Goal: Task Accomplishment & Management: Complete application form

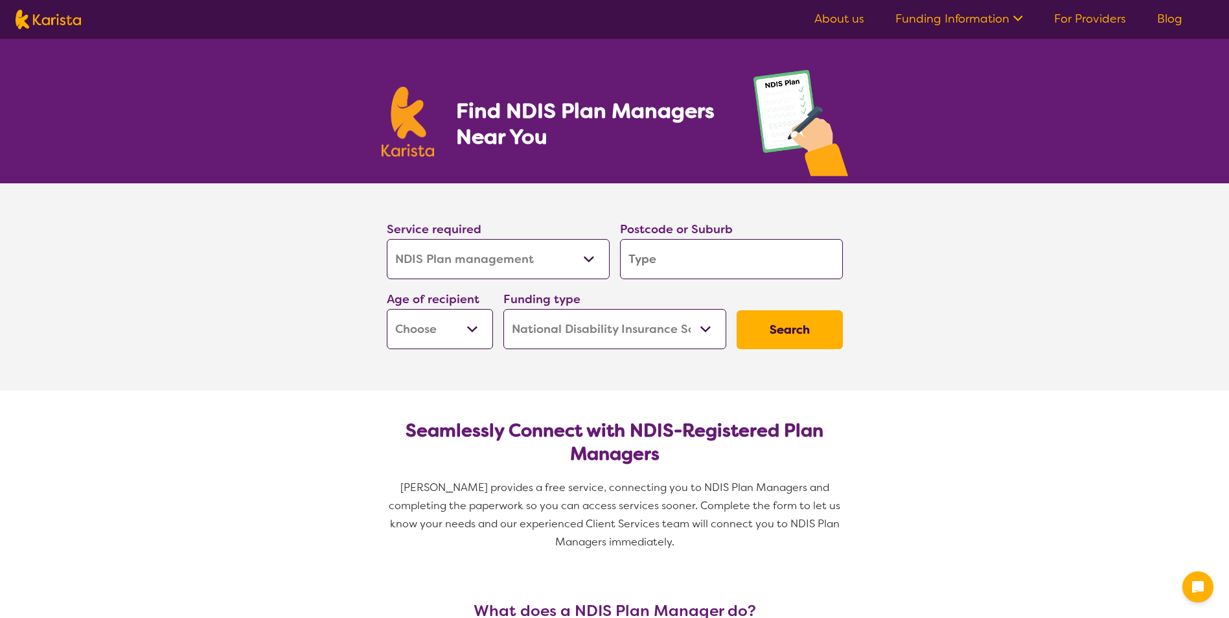
select select "NDIS Plan management"
select select "NDIS"
select select "NDIS Plan management"
select select "NDIS"
click at [653, 258] on input "search" at bounding box center [731, 259] width 223 height 40
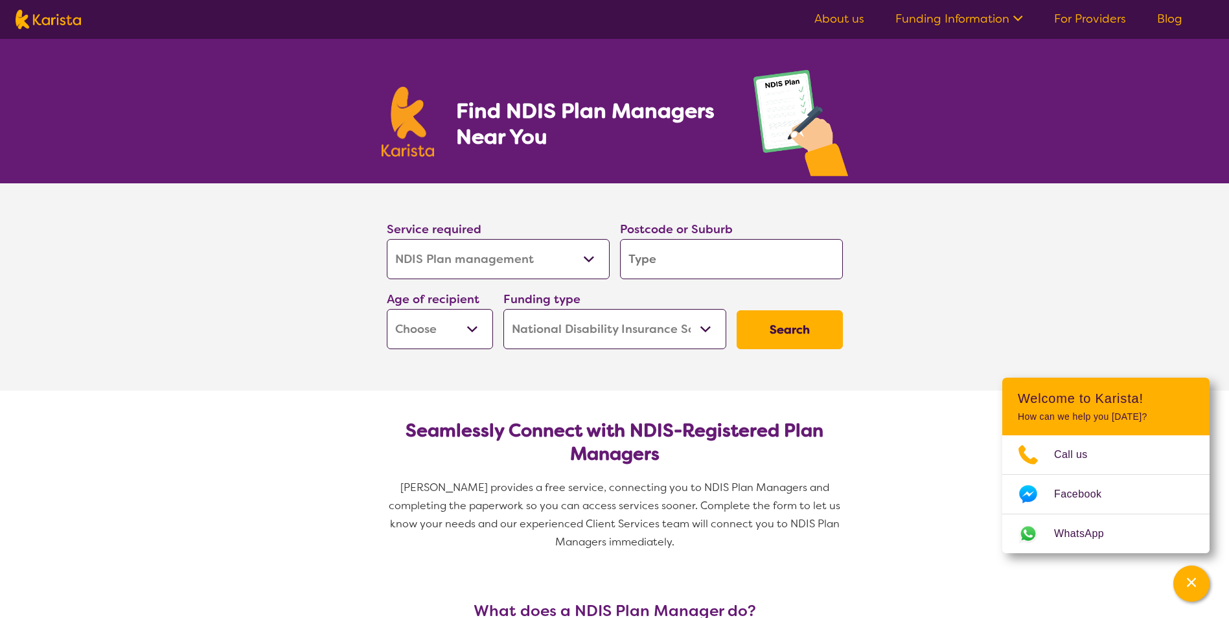
type input "2"
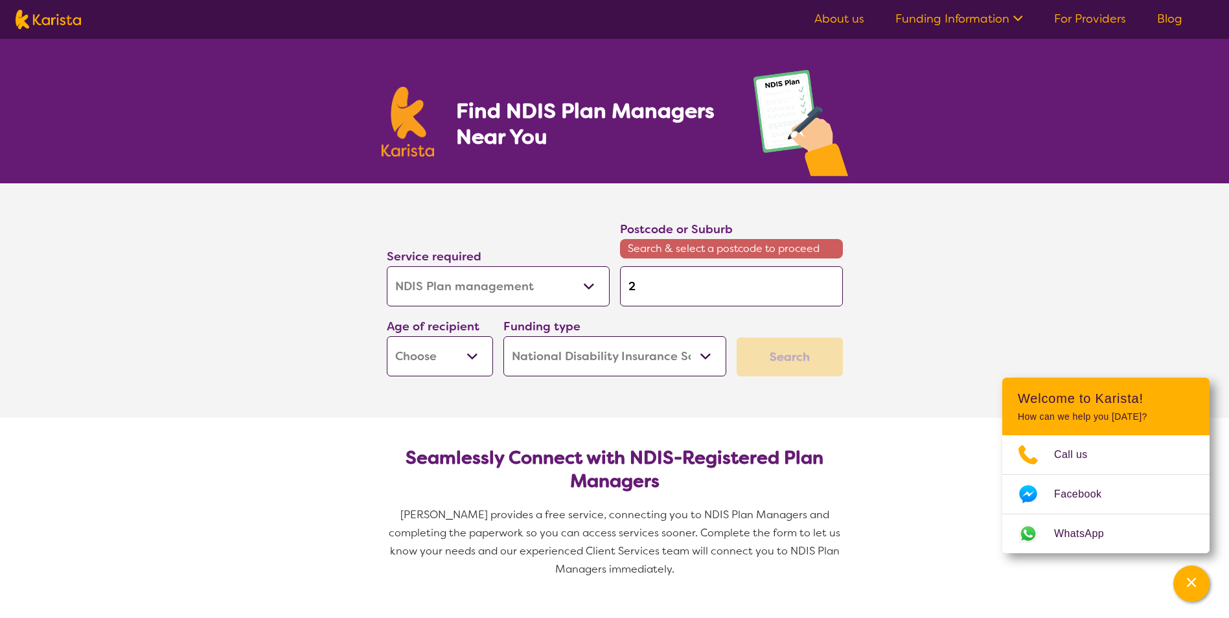
type input "25"
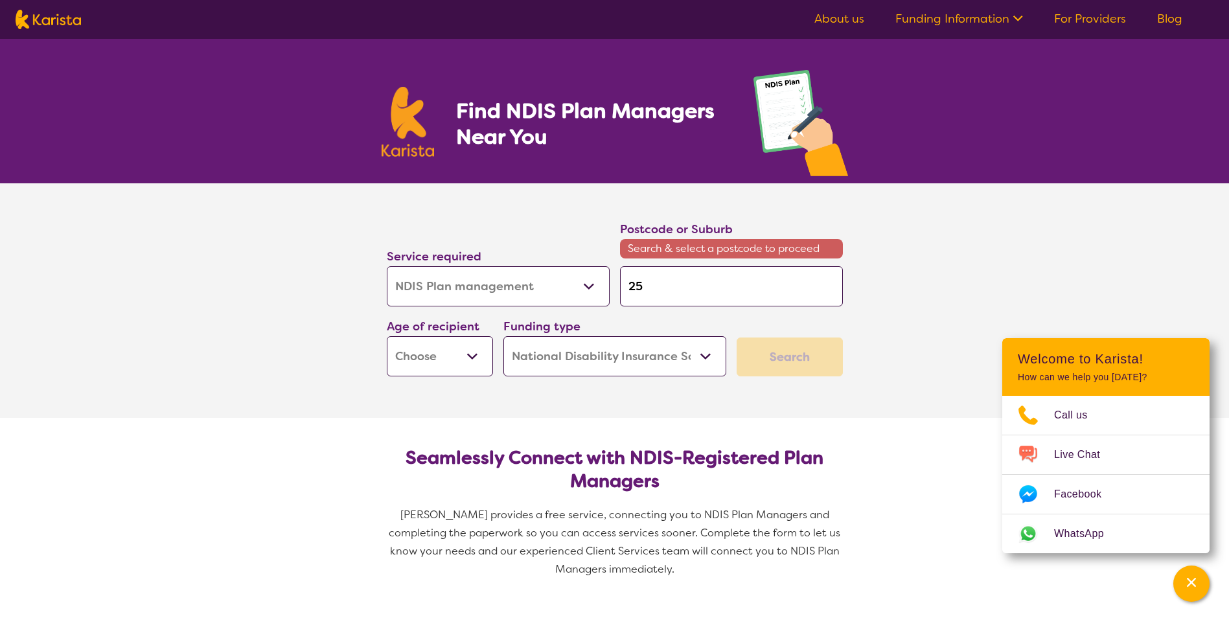
type input "257"
click at [664, 285] on input "257" at bounding box center [731, 286] width 223 height 40
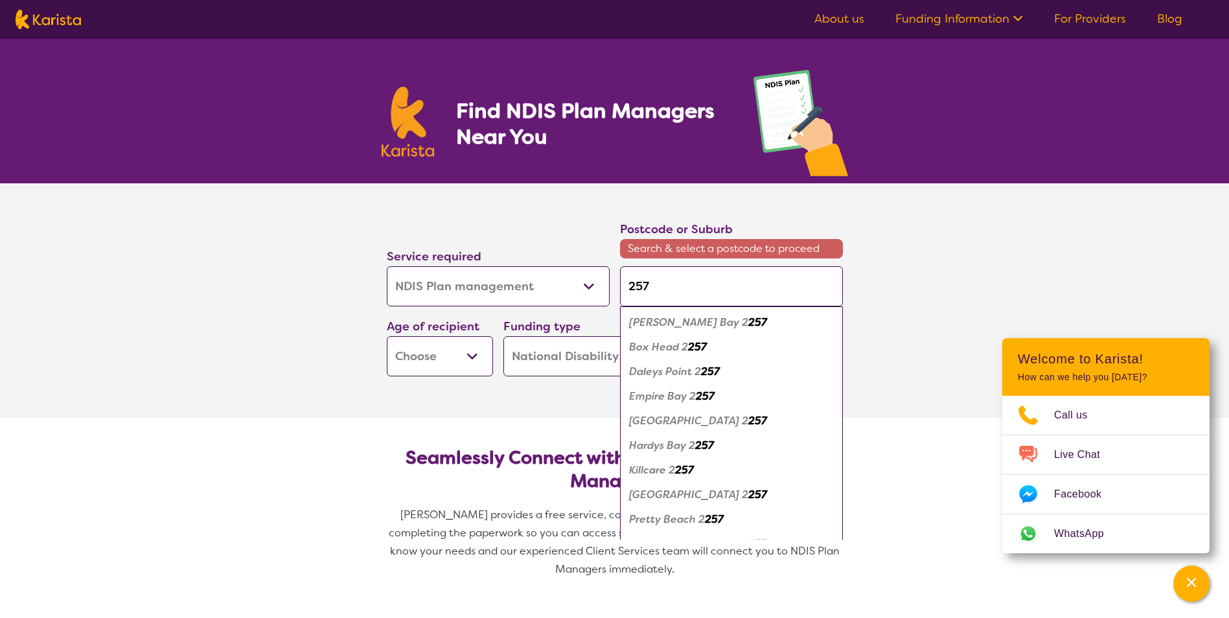
type input "2570"
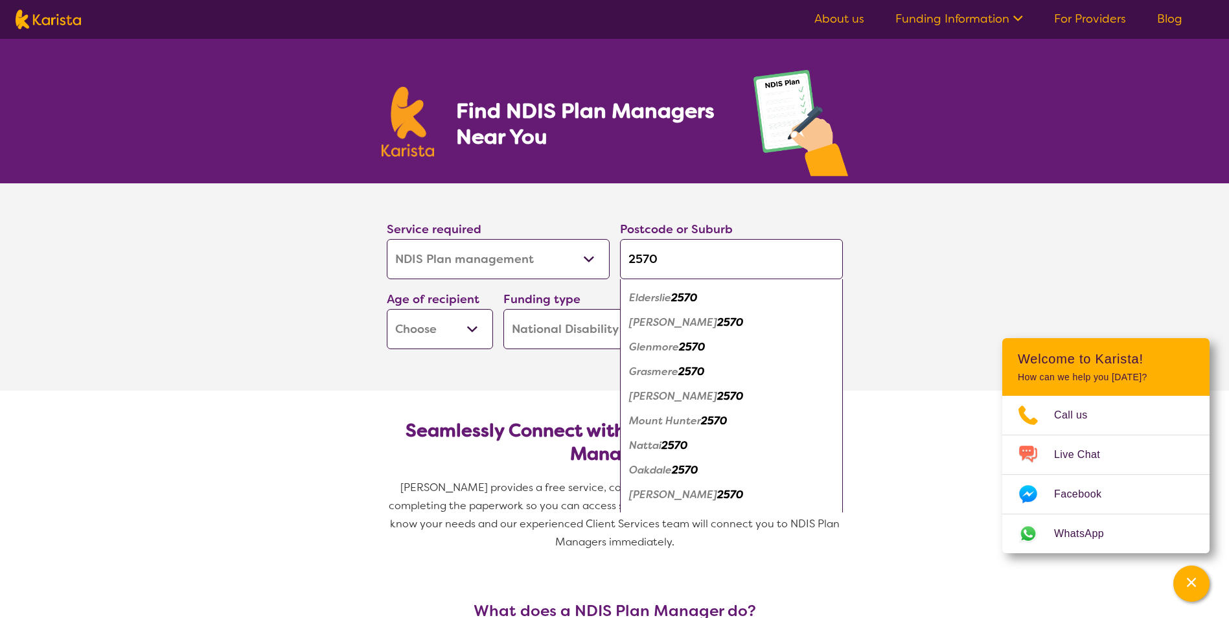
scroll to position [259, 0]
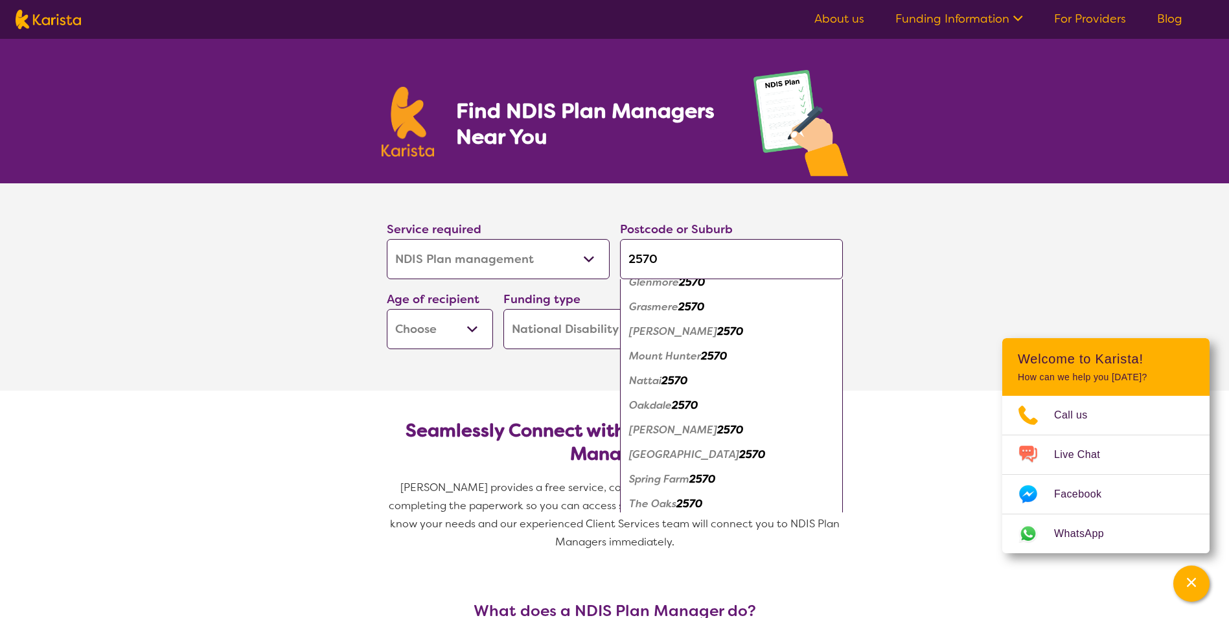
type input "2570"
click at [672, 425] on em "[PERSON_NAME]" at bounding box center [673, 430] width 88 height 14
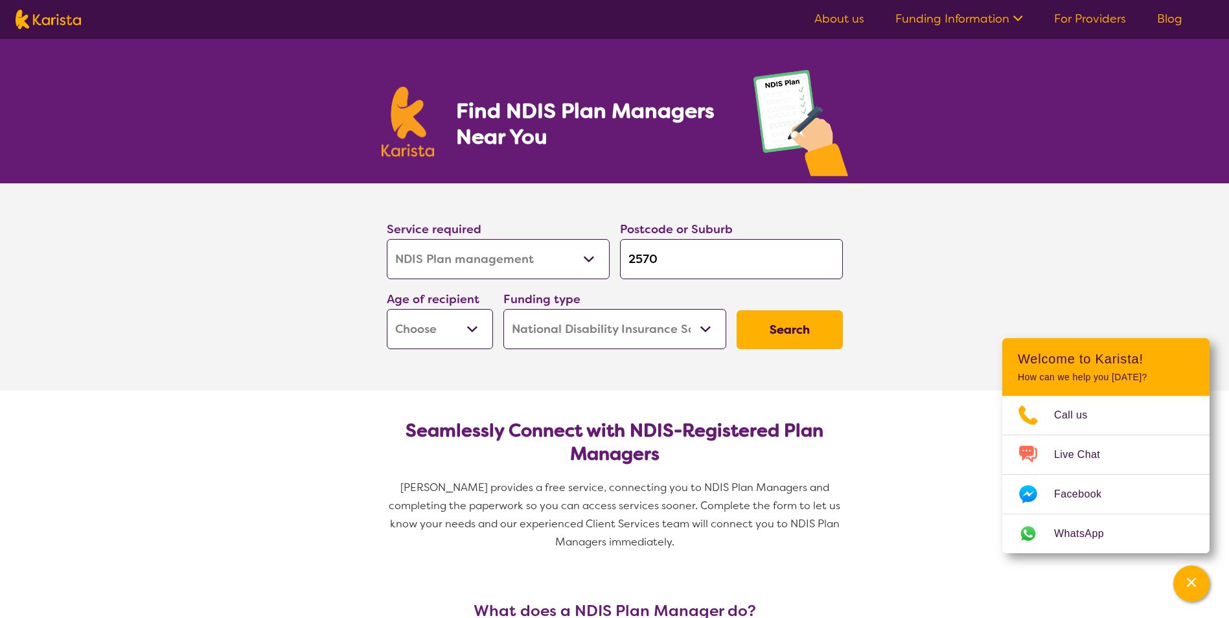
scroll to position [0, 0]
click at [456, 337] on select "Early Childhood - 0 to 9 Child - 10 to 11 Adolescent - 12 to 17 Adult - 18 to 6…" at bounding box center [440, 329] width 106 height 40
select select "EC"
click at [387, 309] on select "Early Childhood - 0 to 9 Child - 10 to 11 Adolescent - 12 to 17 Adult - 18 to 6…" at bounding box center [440, 329] width 106 height 40
select select "EC"
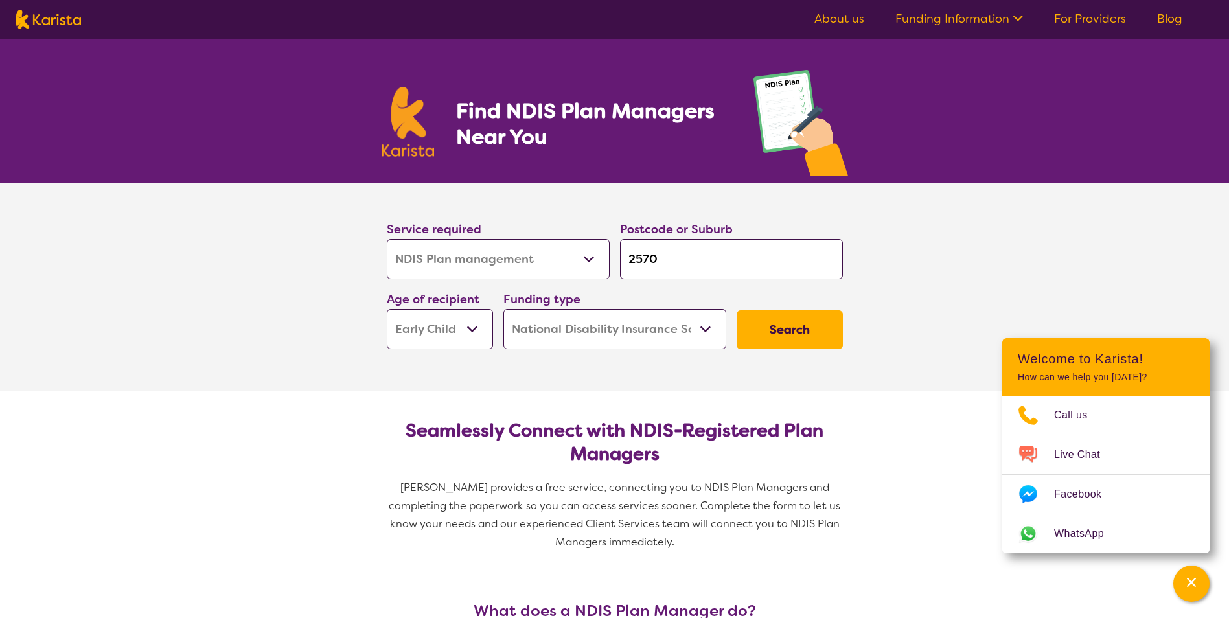
click at [791, 326] on button "Search" at bounding box center [790, 329] width 106 height 39
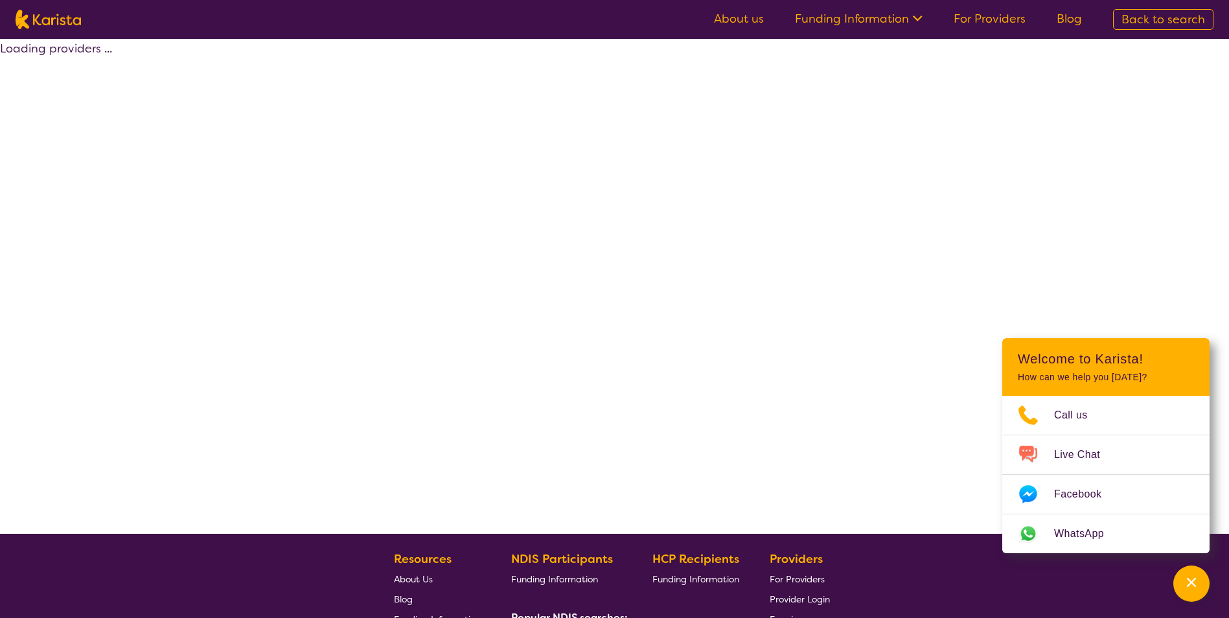
select select "by_score"
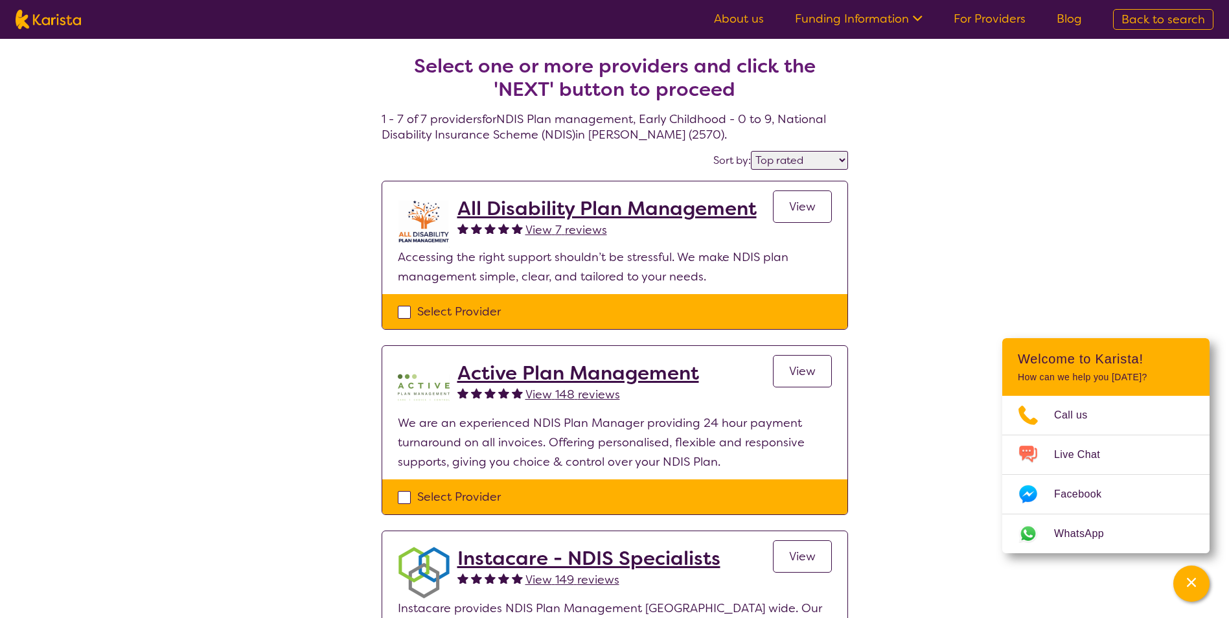
drag, startPoint x: 702, startPoint y: 279, endPoint x: 711, endPoint y: 285, distance: 11.1
click at [711, 285] on p "Accessing the right support shouldn’t be stressful. We make NDIS plan managemen…" at bounding box center [615, 266] width 434 height 39
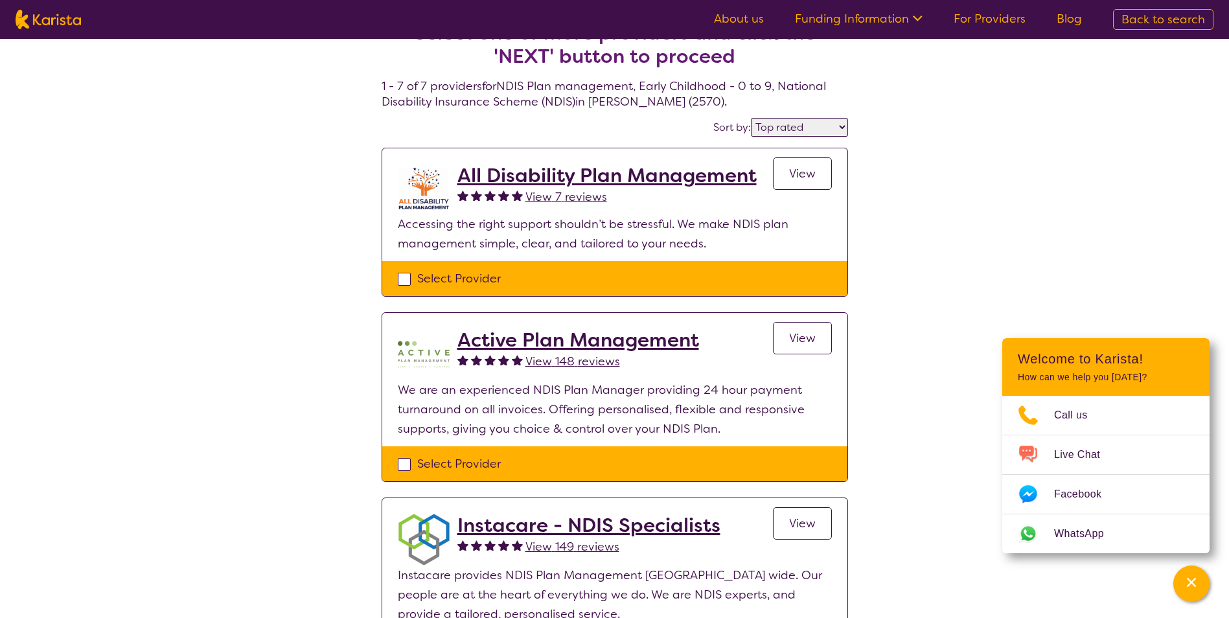
scroll to position [65, 0]
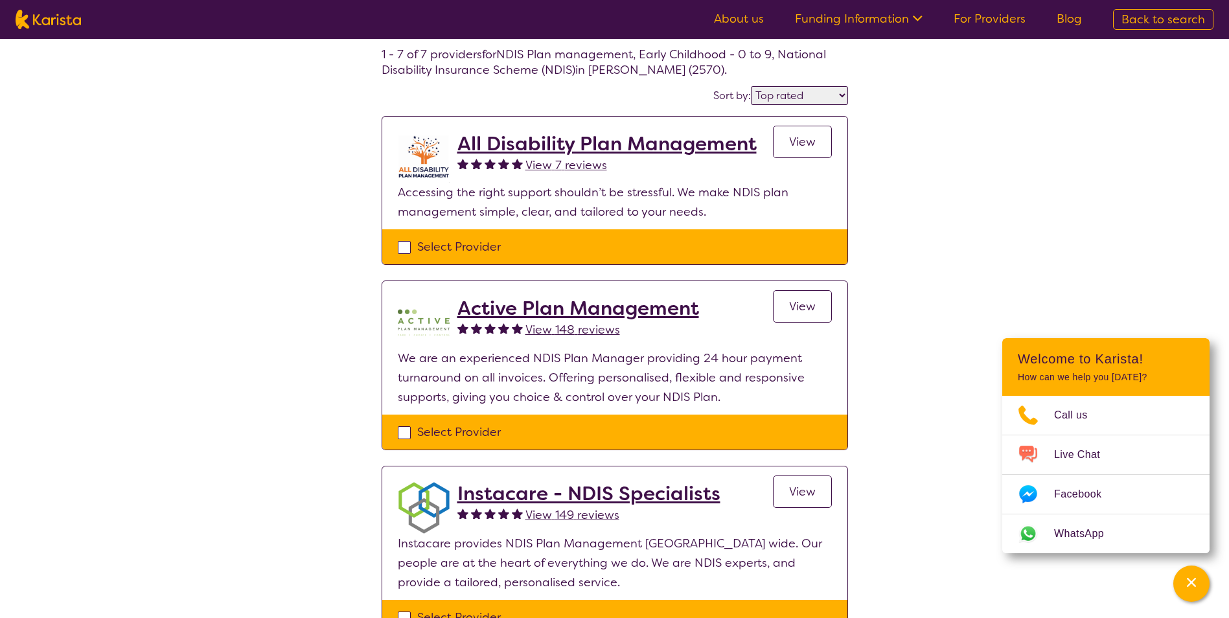
drag, startPoint x: 717, startPoint y: 398, endPoint x: 739, endPoint y: 390, distance: 24.2
click at [739, 390] on p "We are an experienced NDIS Plan Manager providing 24 hour payment turnaround on…" at bounding box center [615, 378] width 434 height 58
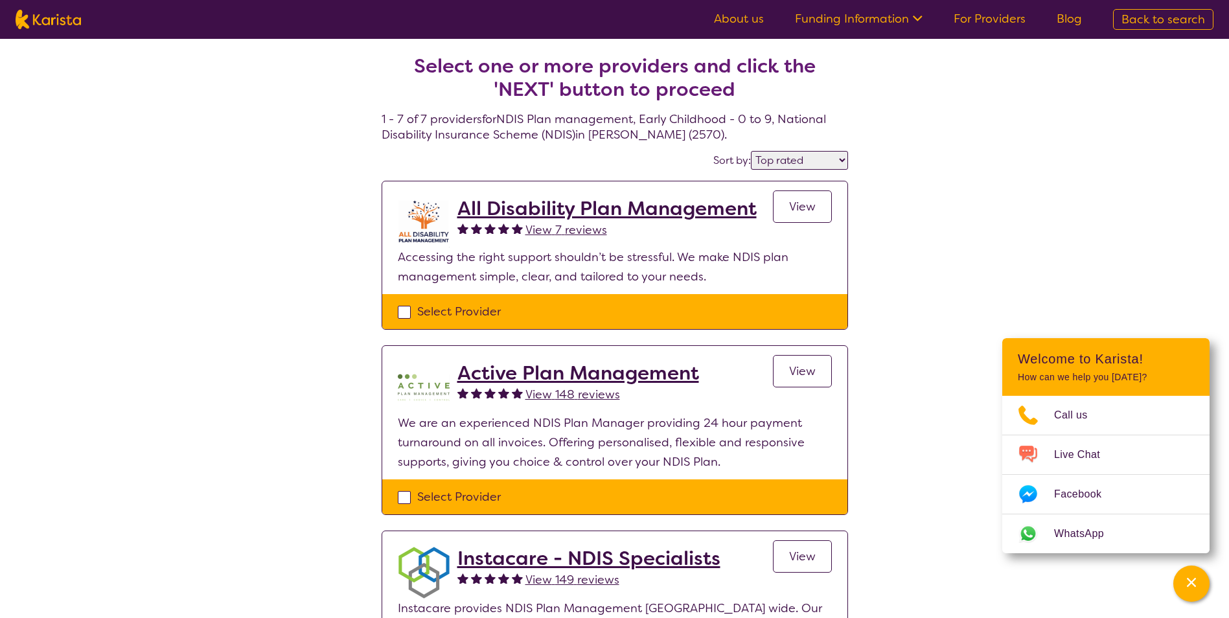
click at [797, 207] on span "View" at bounding box center [802, 207] width 27 height 16
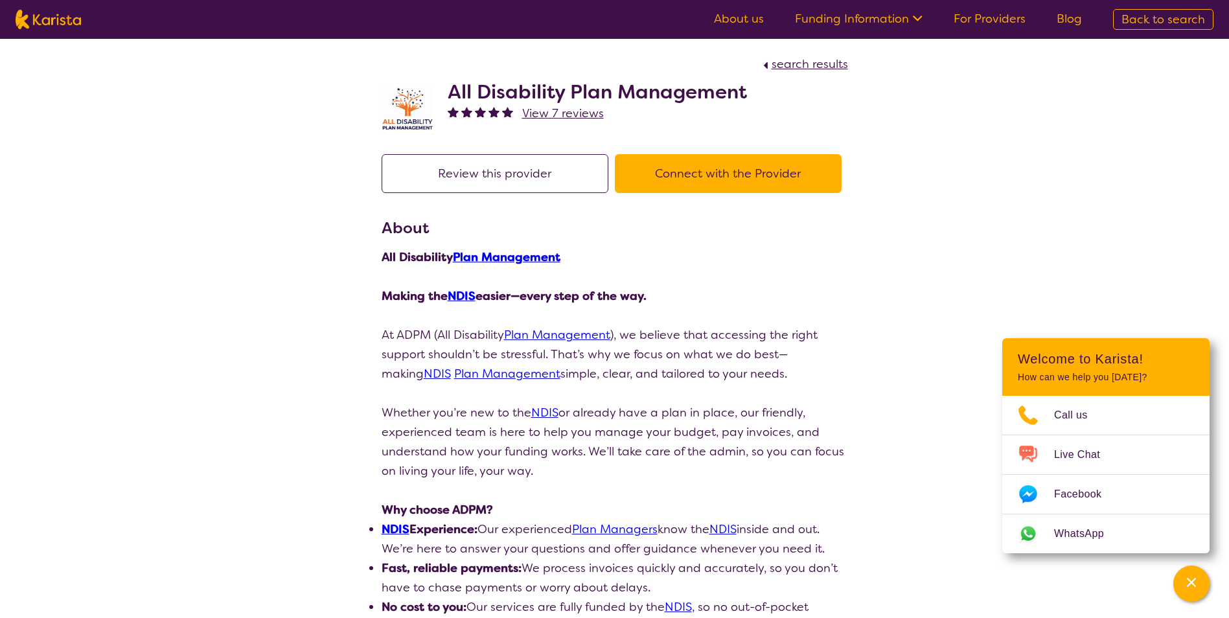
click at [723, 164] on button "Connect with the Provider" at bounding box center [728, 173] width 227 height 39
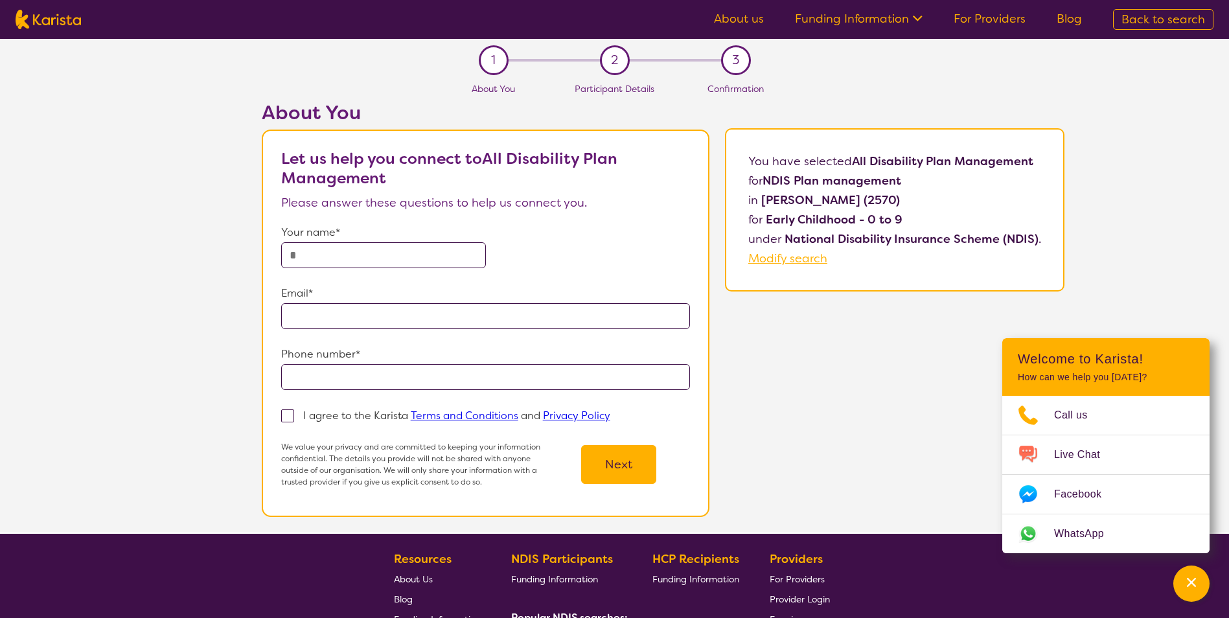
click at [368, 244] on input "text" at bounding box center [383, 255] width 205 height 26
type input "**********"
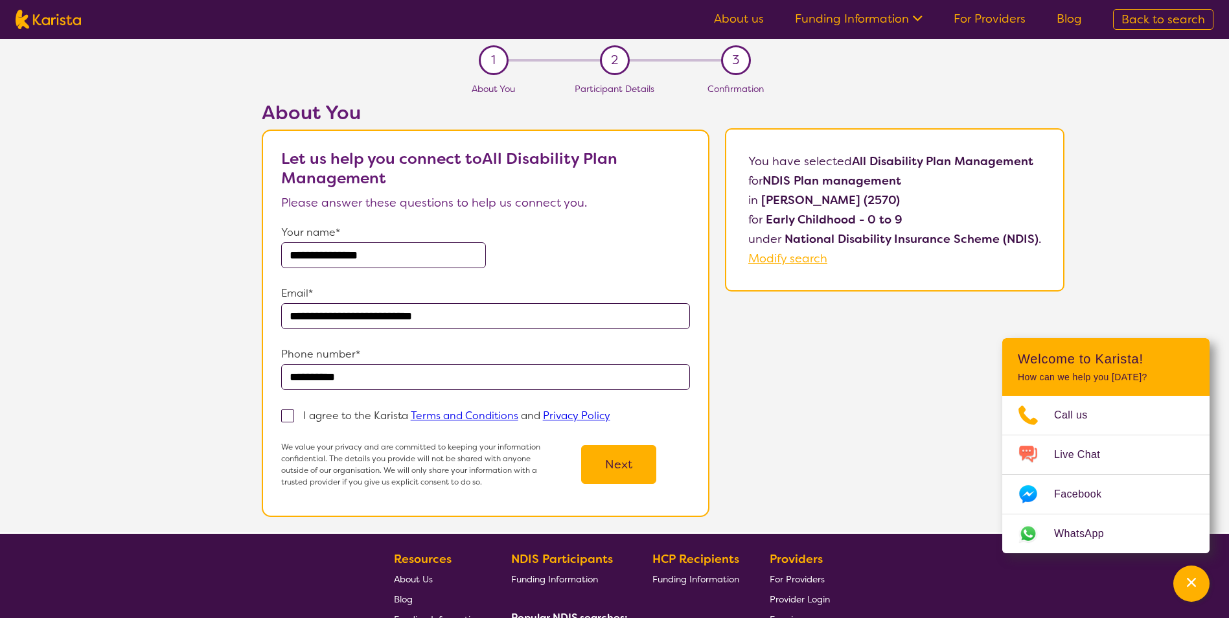
drag, startPoint x: 475, startPoint y: 312, endPoint x: 368, endPoint y: 315, distance: 106.9
click at [368, 315] on input "**********" at bounding box center [485, 316] width 409 height 26
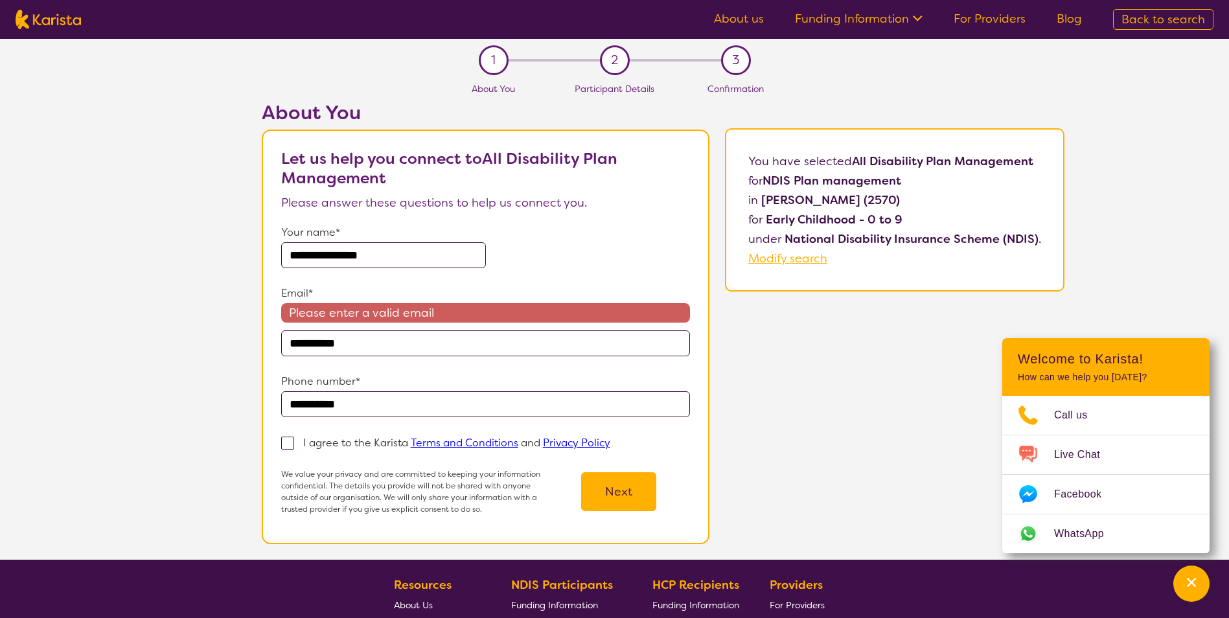
type input "**********"
click at [558, 406] on input "**********" at bounding box center [485, 404] width 409 height 26
click at [287, 443] on span at bounding box center [287, 443] width 13 height 13
click at [610, 443] on input "I agree to the Karista Terms and Conditions and Privacy Policy" at bounding box center [614, 442] width 8 height 8
checkbox input "true"
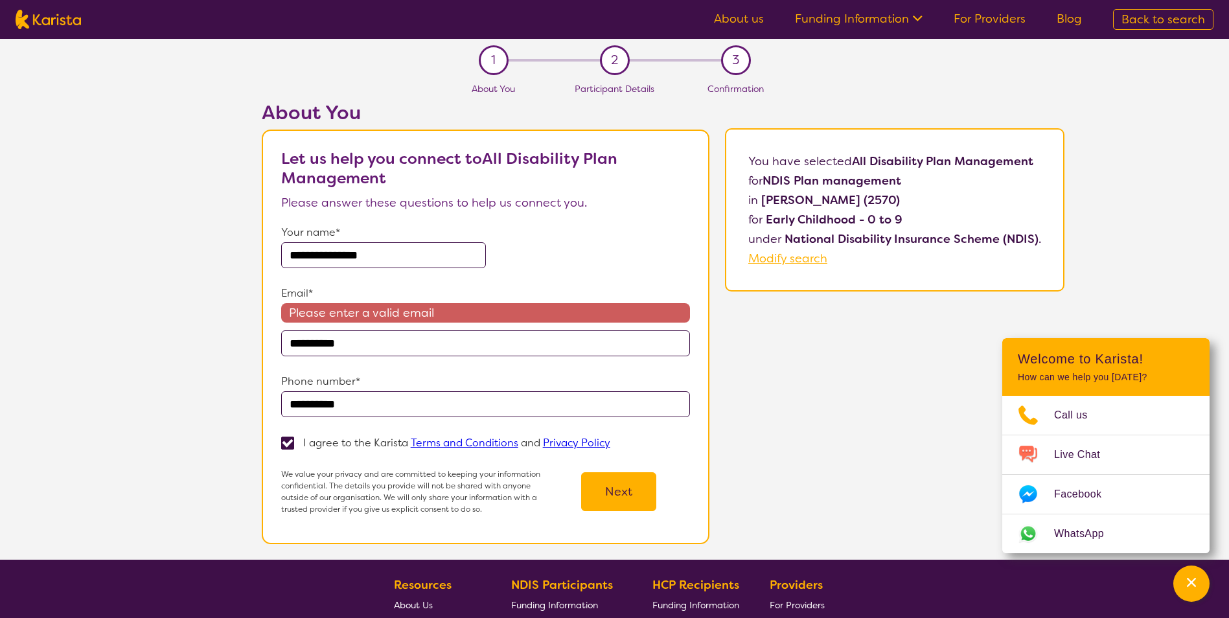
click at [389, 346] on input "**********" at bounding box center [485, 343] width 409 height 26
type input "**********"
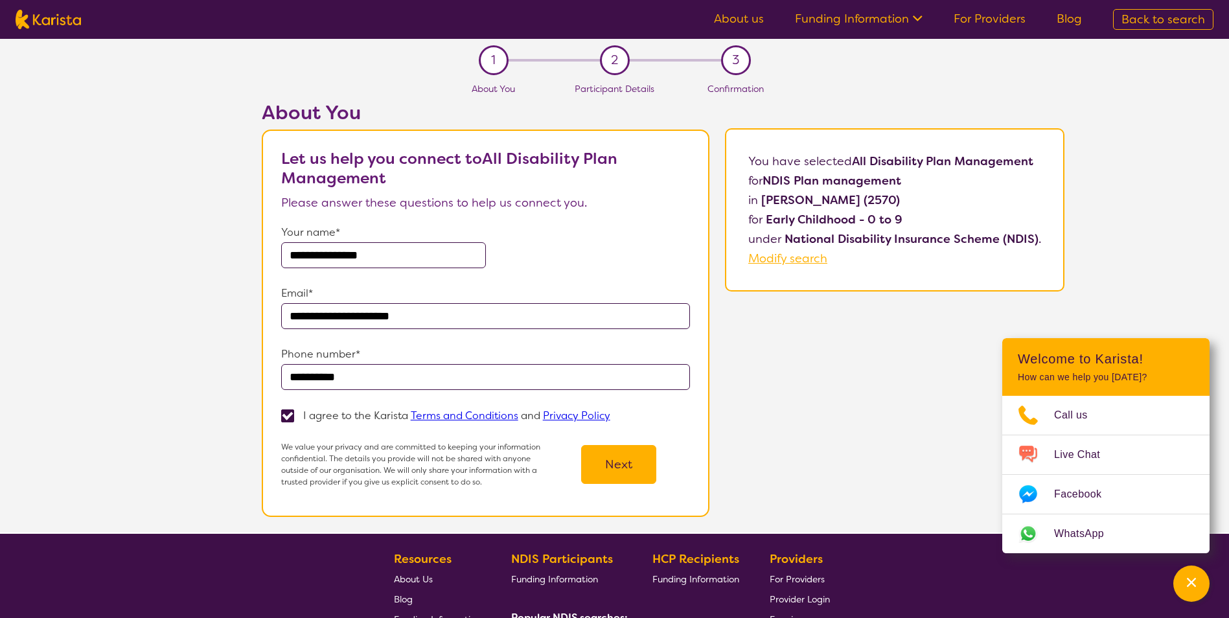
click at [729, 393] on div "**********" at bounding box center [663, 316] width 1132 height 431
click at [616, 461] on button "Next" at bounding box center [618, 464] width 75 height 39
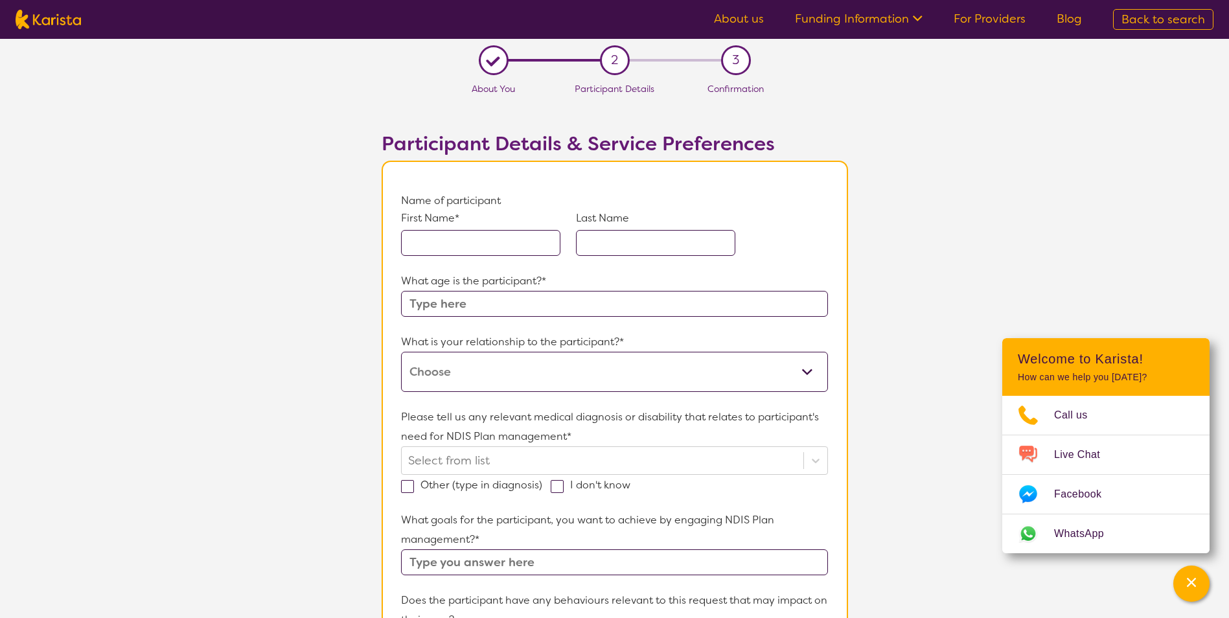
click at [718, 374] on select "This request is for myself I am their parent I am their child I am their spouse…" at bounding box center [614, 372] width 426 height 40
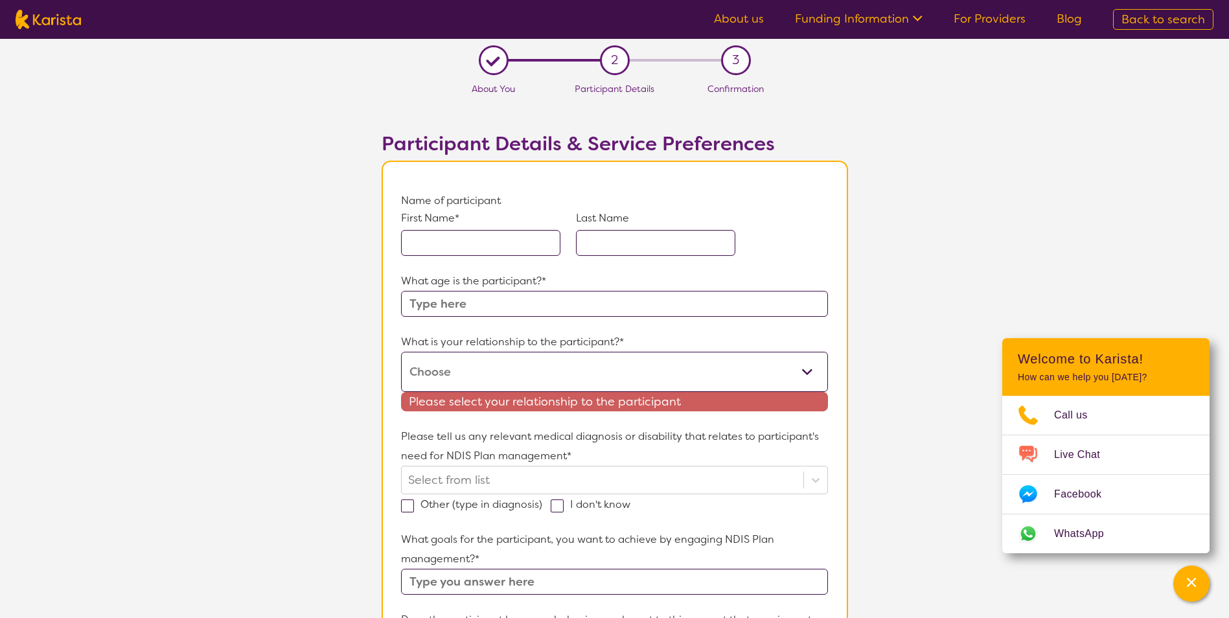
click at [477, 242] on input "text" at bounding box center [480, 243] width 159 height 26
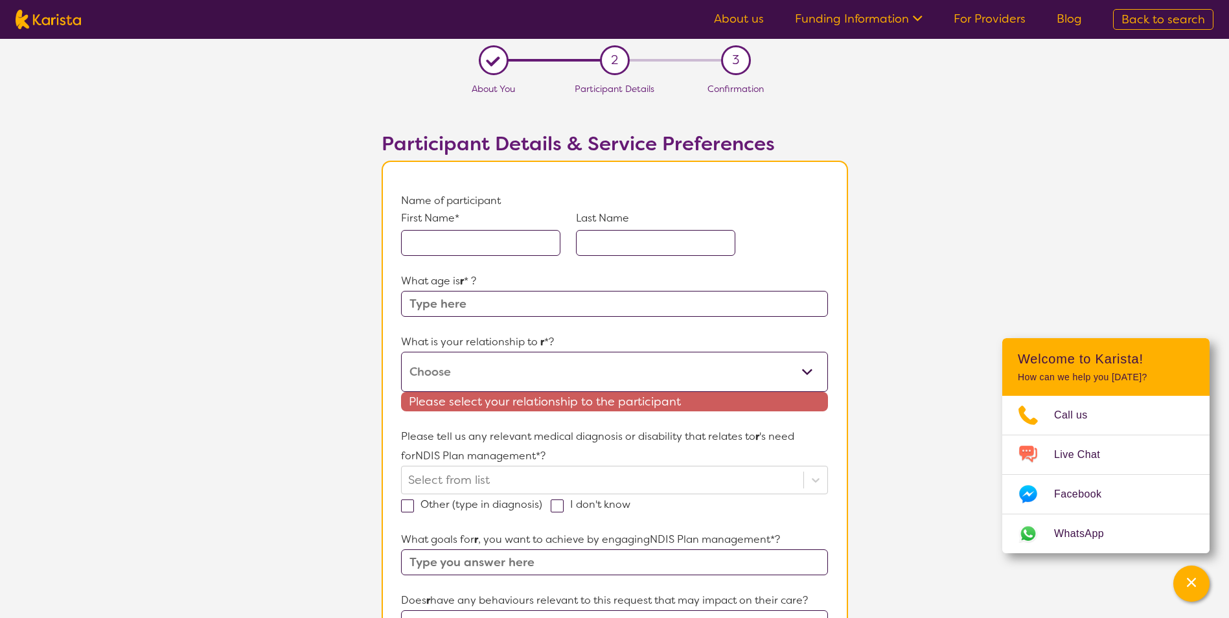
type input "r"
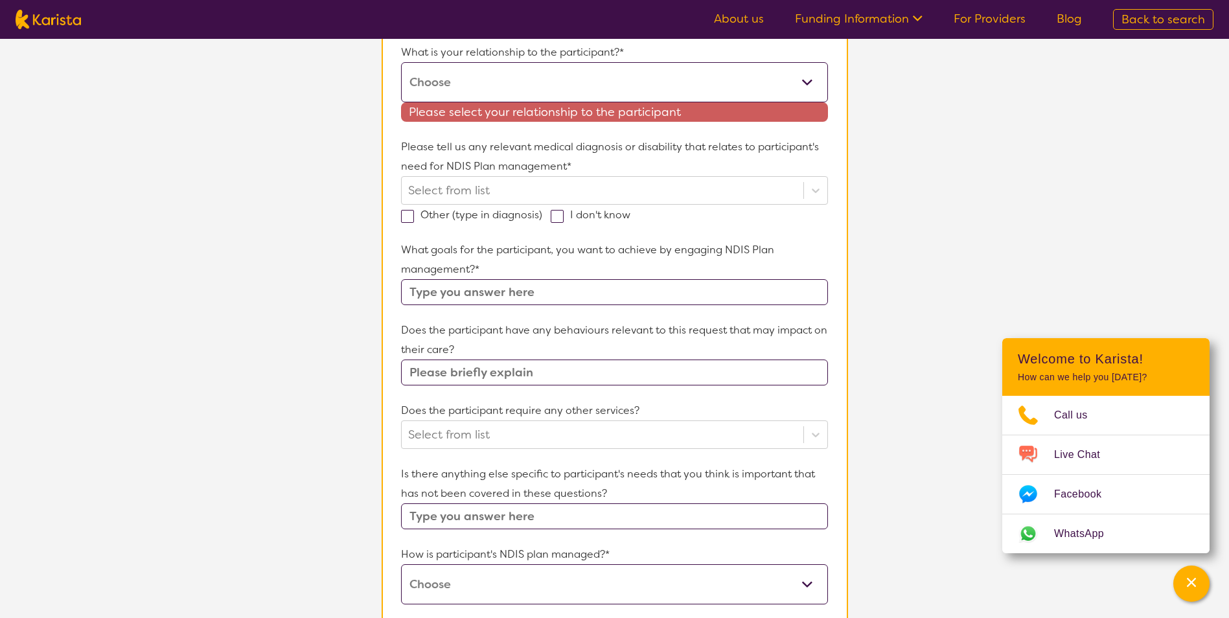
scroll to position [389, 0]
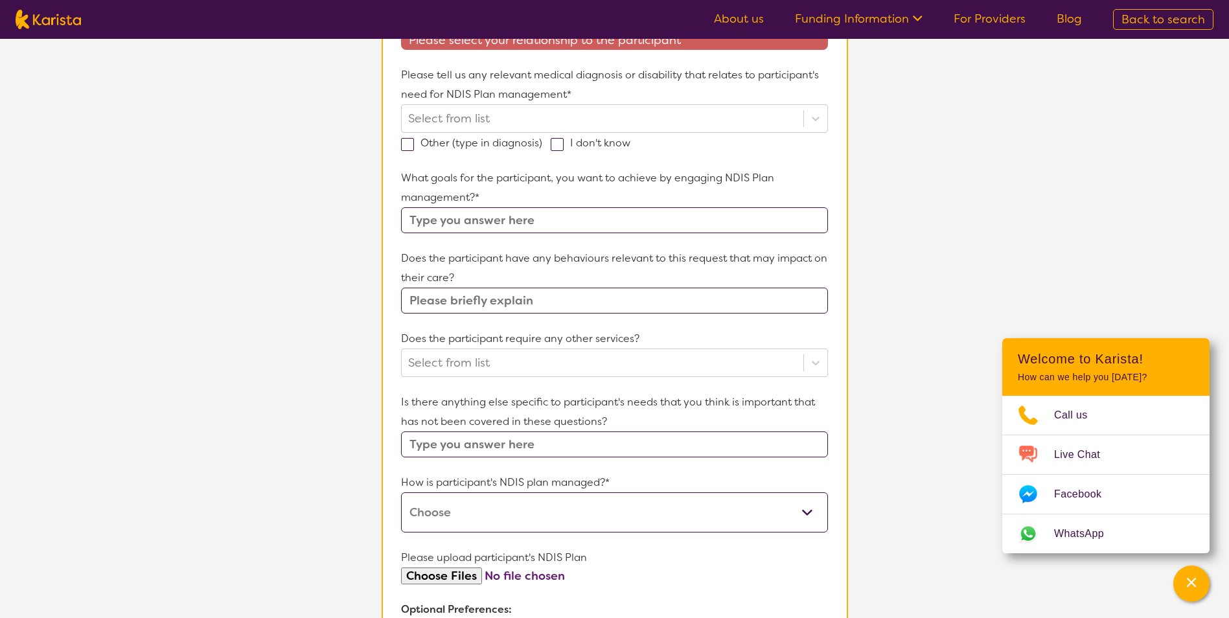
click at [551, 521] on select "Self-managed NDIS plan Managed by a registered plan management provider (not th…" at bounding box center [614, 512] width 426 height 40
select select "Plan Managed"
click at [401, 492] on select "Self-managed NDIS plan Managed by a registered plan management provider (not th…" at bounding box center [614, 512] width 426 height 40
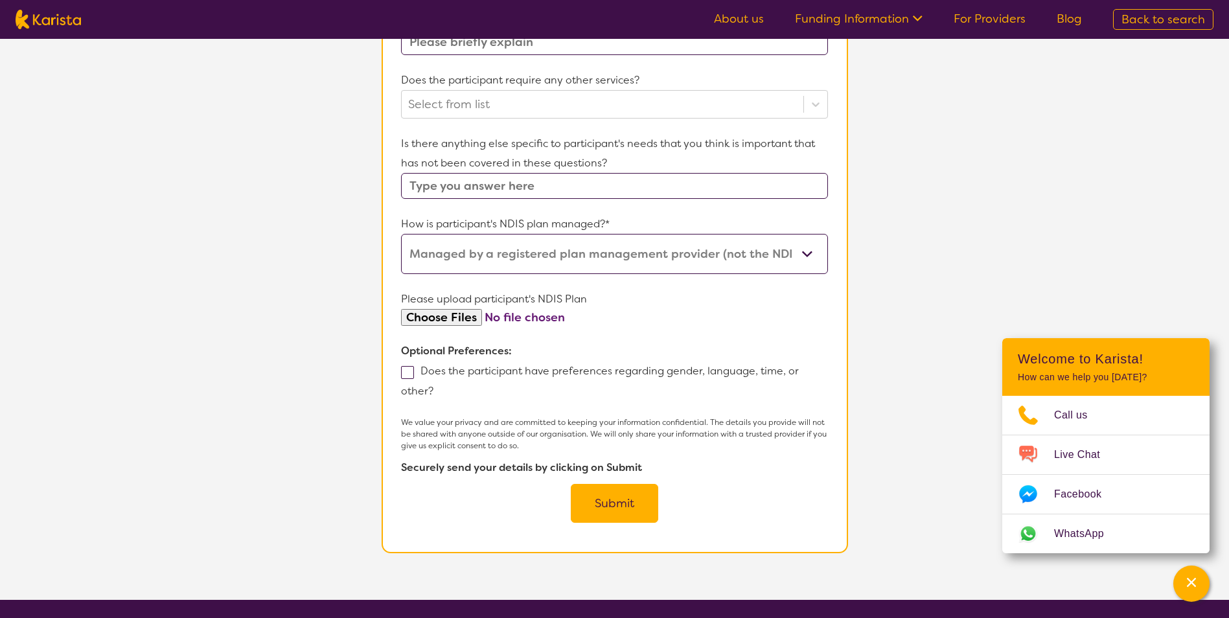
scroll to position [648, 0]
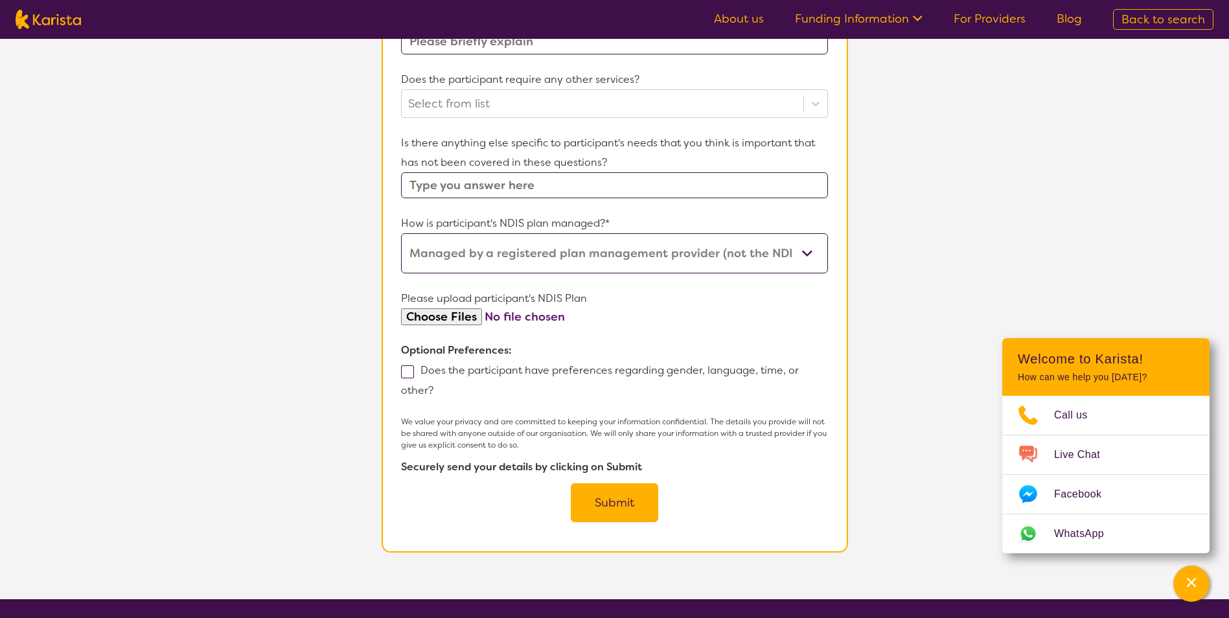
click at [405, 370] on span at bounding box center [407, 371] width 13 height 13
click at [433, 385] on input "Does the participant have preferences regarding gender, language, time, or othe…" at bounding box center [437, 389] width 8 height 8
checkbox input "true"
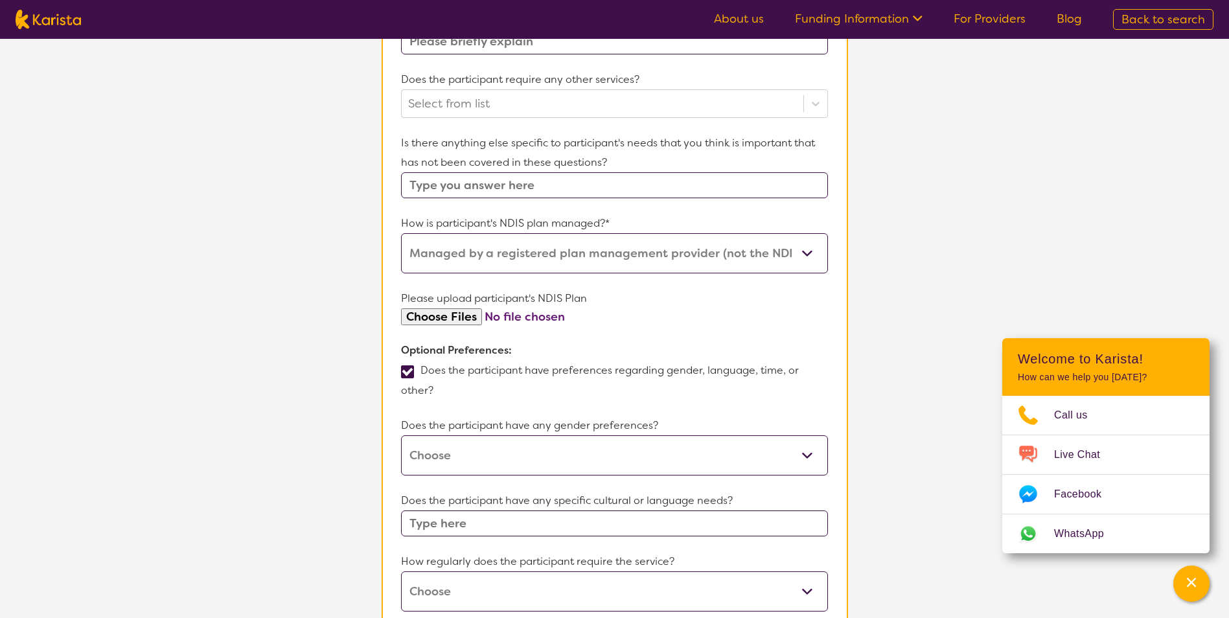
click at [458, 323] on input "file" at bounding box center [614, 316] width 426 height 17
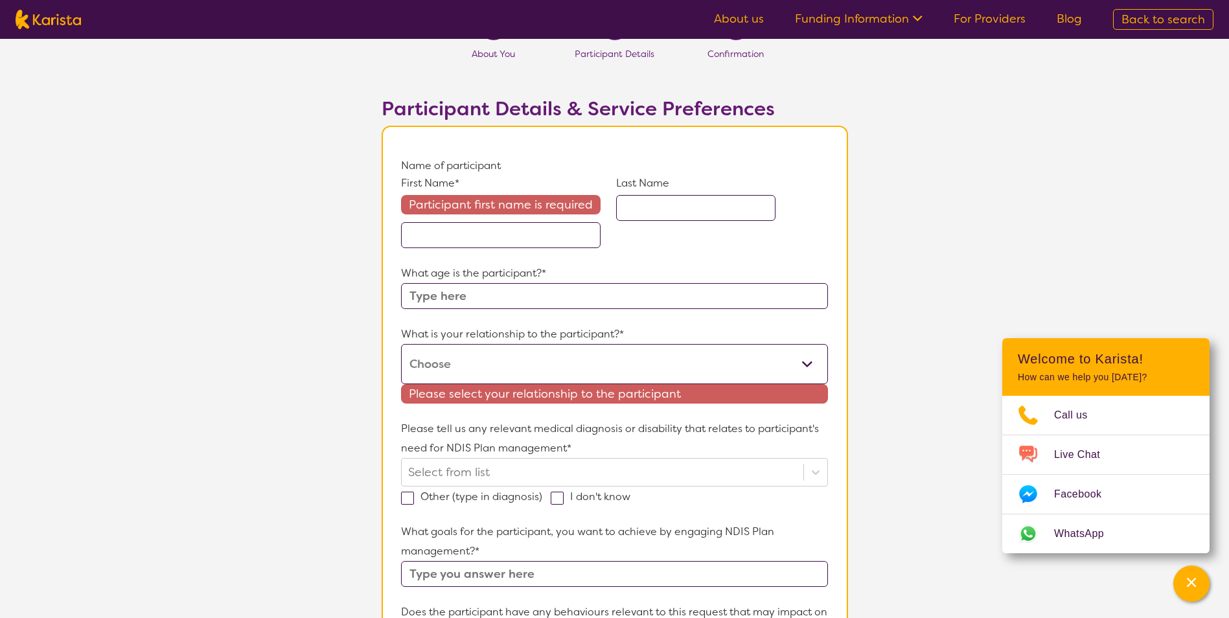
scroll to position [65, 0]
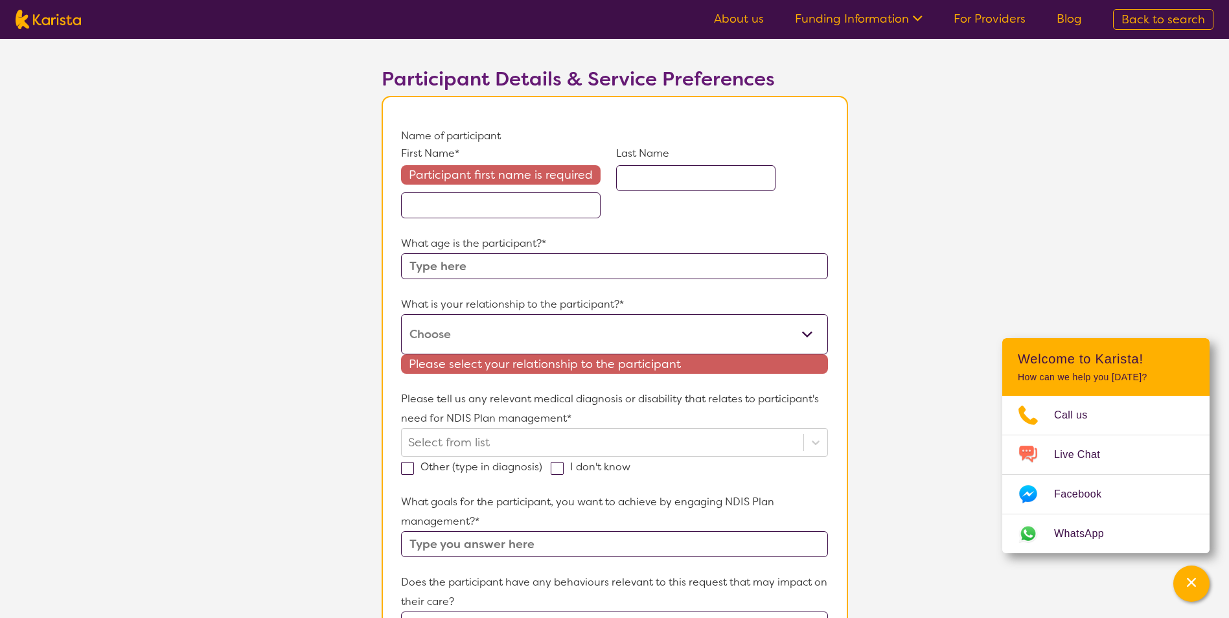
click at [822, 340] on select "This request is for myself I am their parent I am their child I am their spouse…" at bounding box center [614, 334] width 426 height 40
select select "I am their parent"
click at [401, 314] on select "This request is for myself I am their parent I am their child I am their spouse…" at bounding box center [614, 334] width 426 height 40
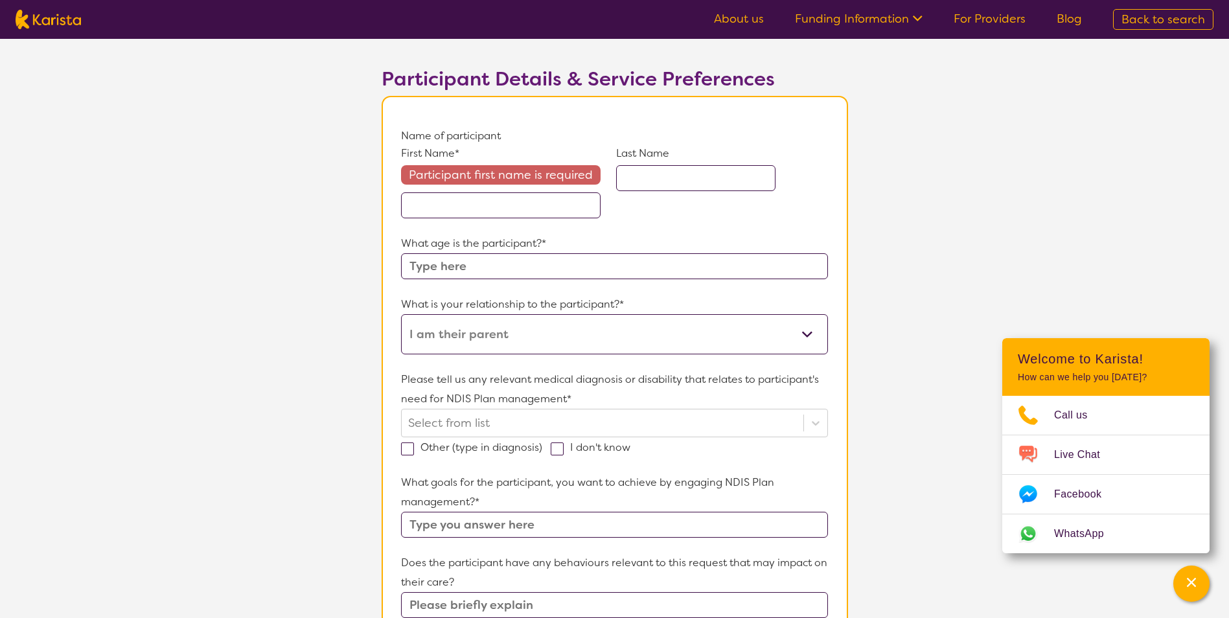
click at [562, 212] on input "text" at bounding box center [501, 205] width 200 height 26
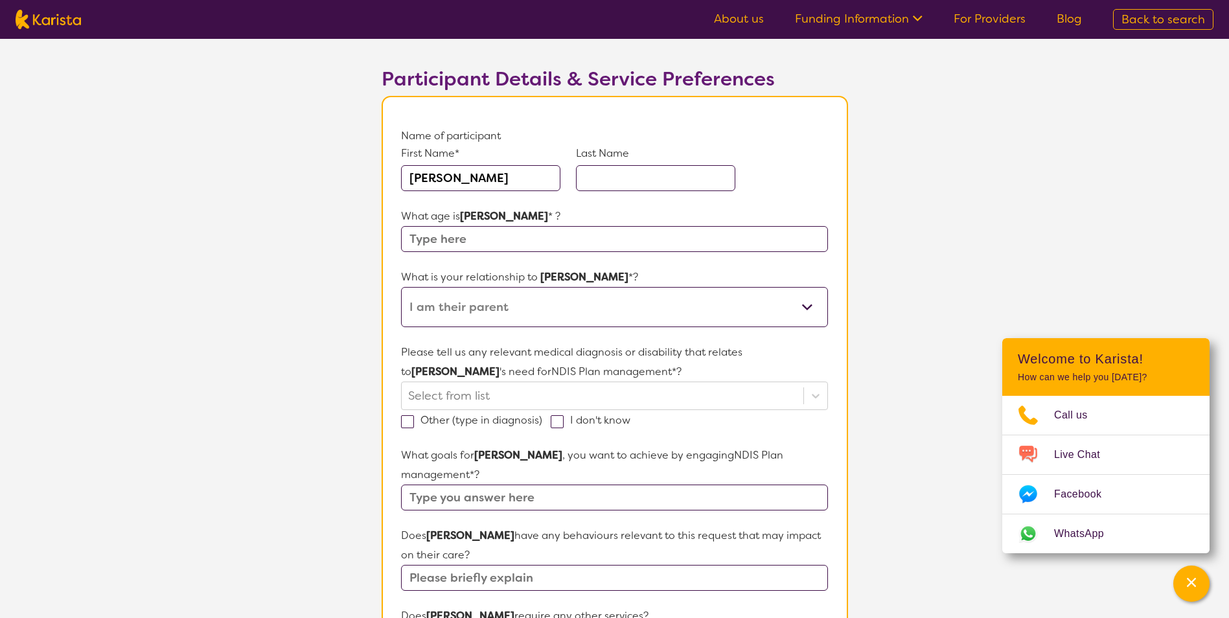
type input "[PERSON_NAME]"
click at [539, 249] on input "text" at bounding box center [614, 239] width 426 height 26
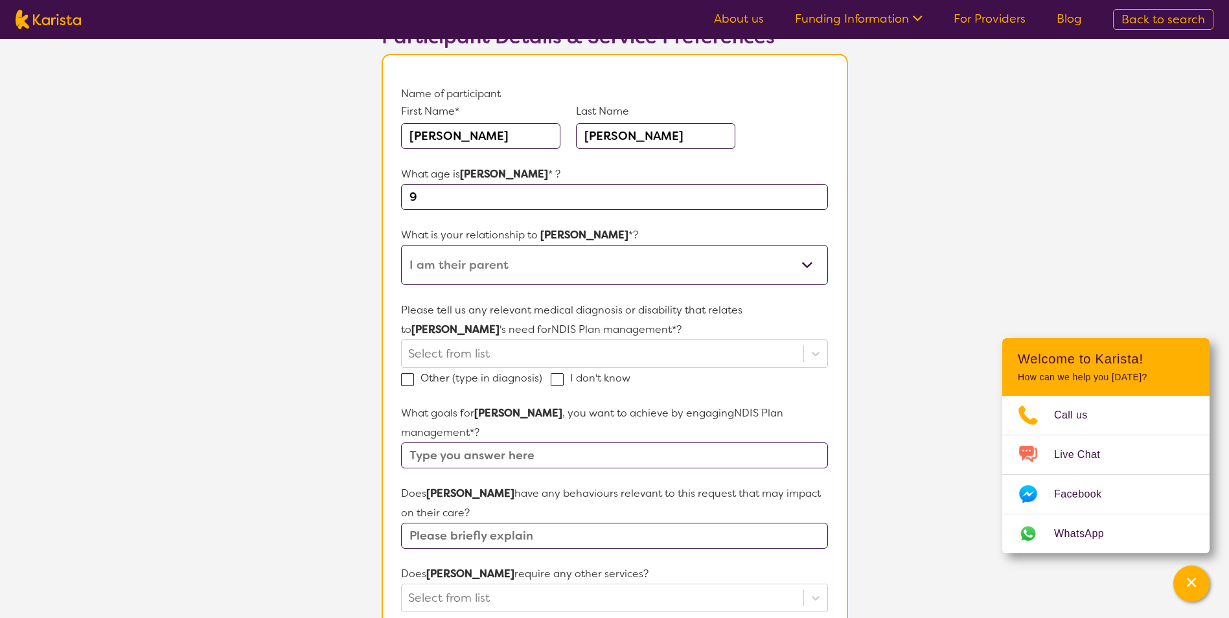
scroll to position [130, 0]
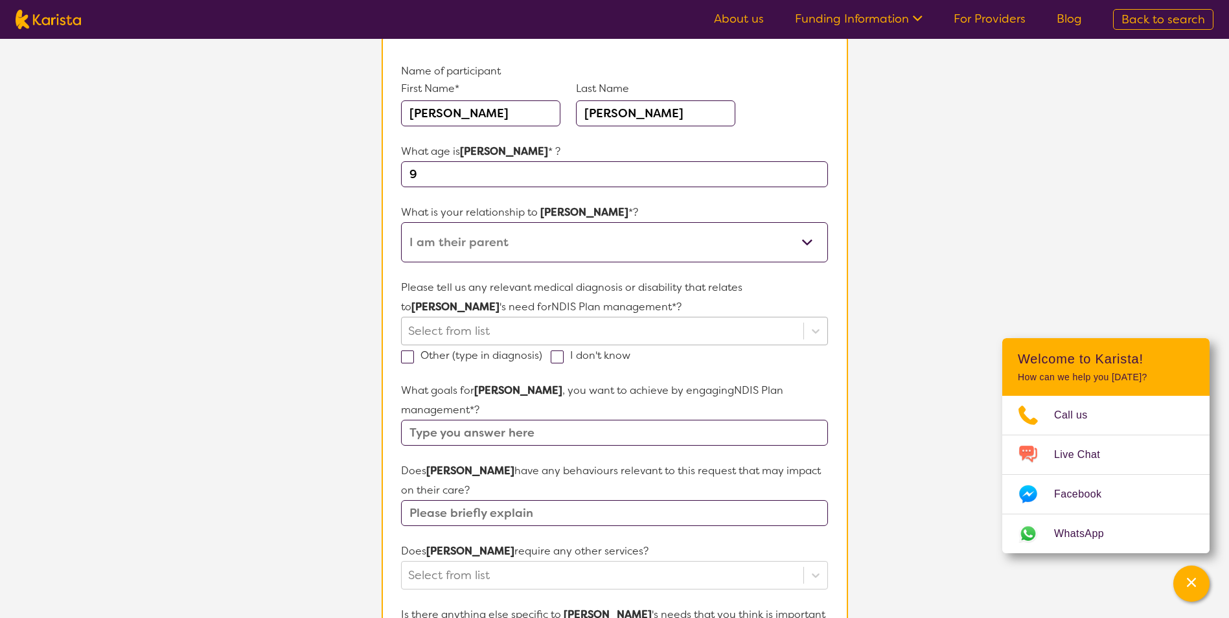
type input "9"
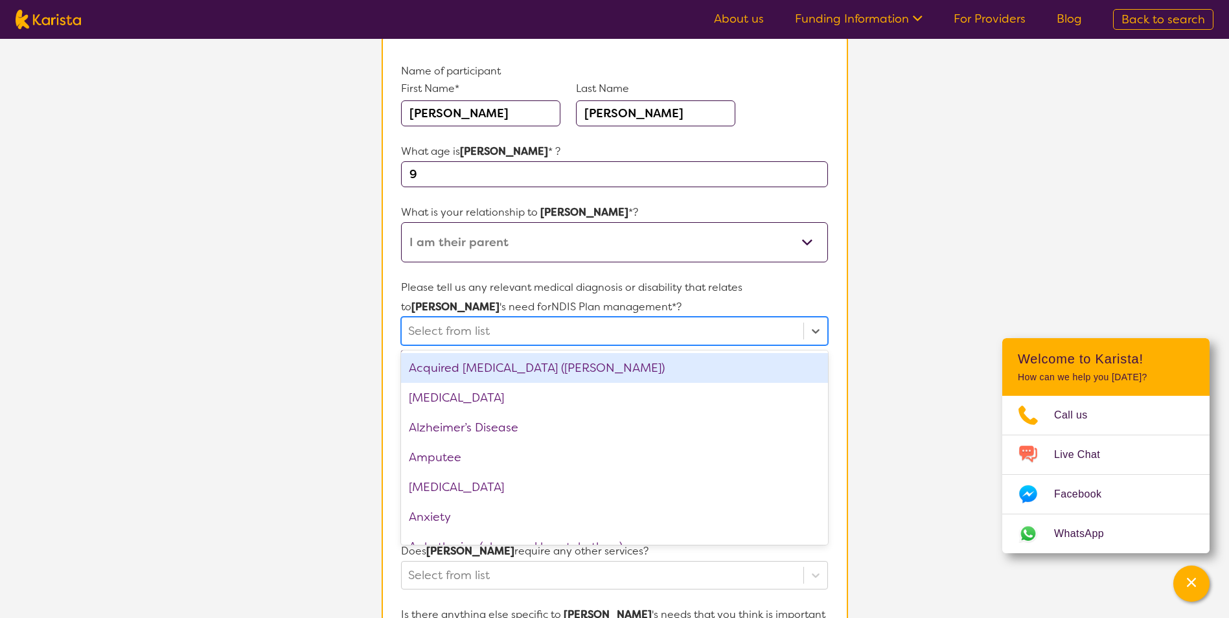
click at [556, 327] on div at bounding box center [602, 331] width 388 height 22
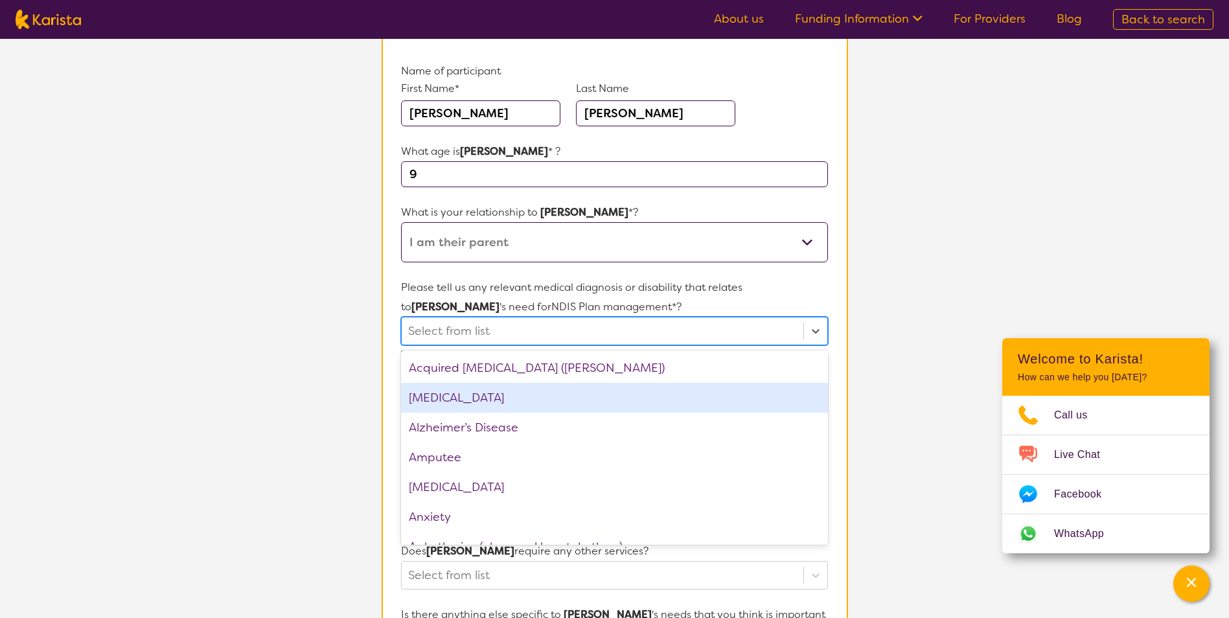
click at [545, 384] on div "[MEDICAL_DATA]" at bounding box center [614, 398] width 426 height 30
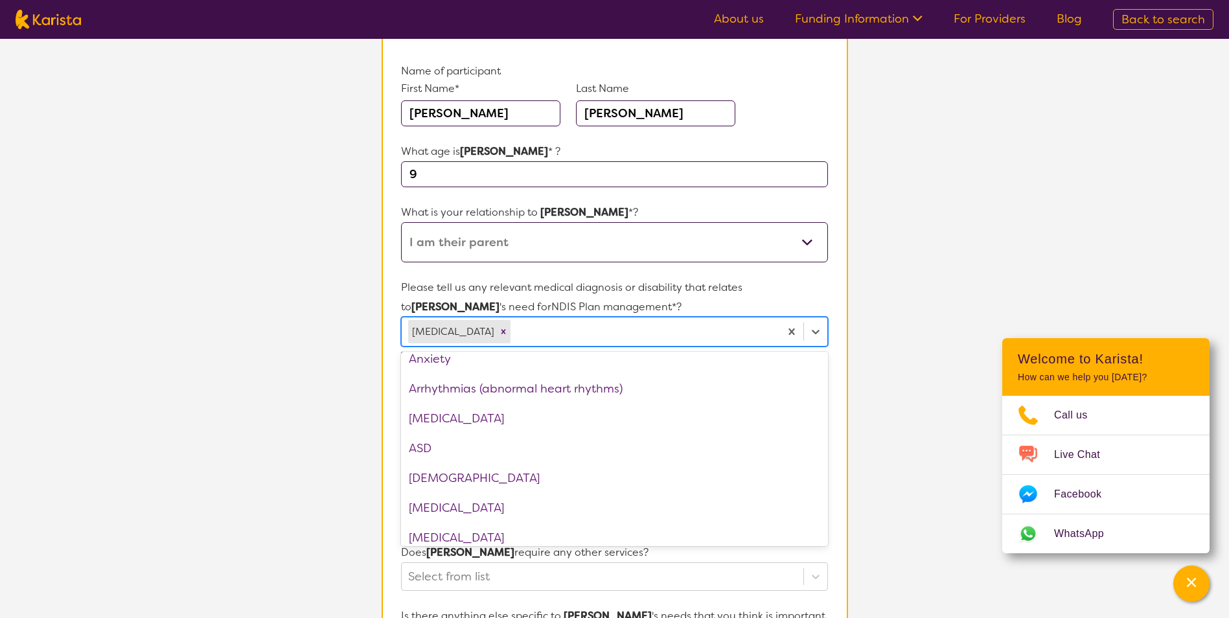
scroll to position [194, 0]
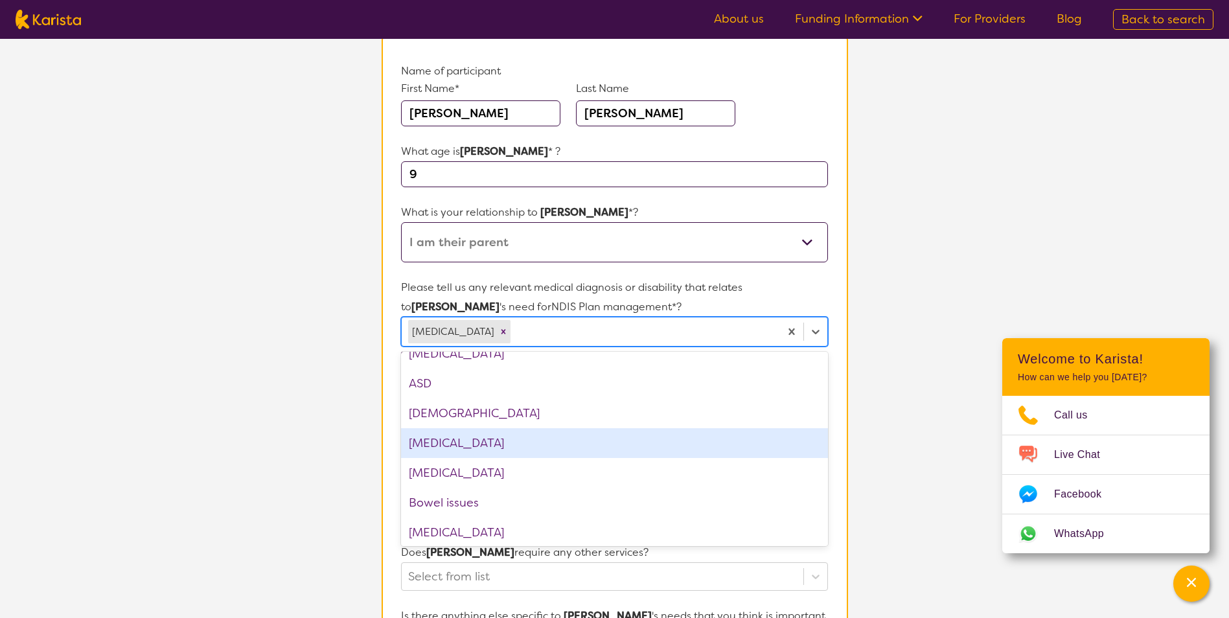
click at [529, 451] on div "[MEDICAL_DATA]" at bounding box center [614, 443] width 426 height 30
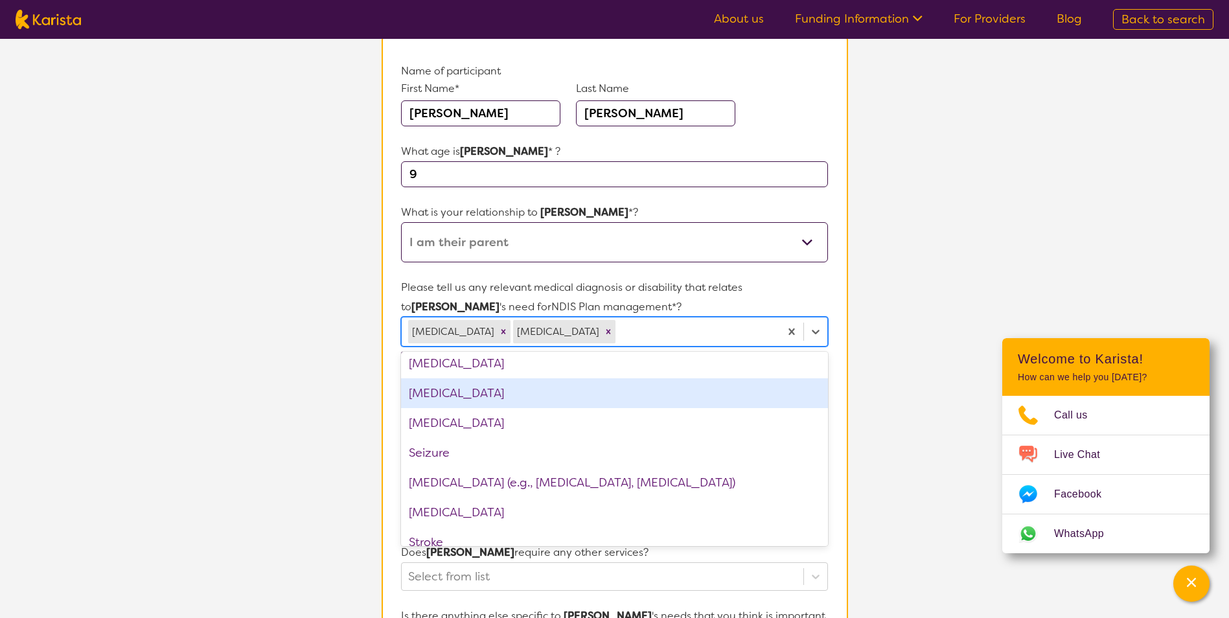
scroll to position [1814, 0]
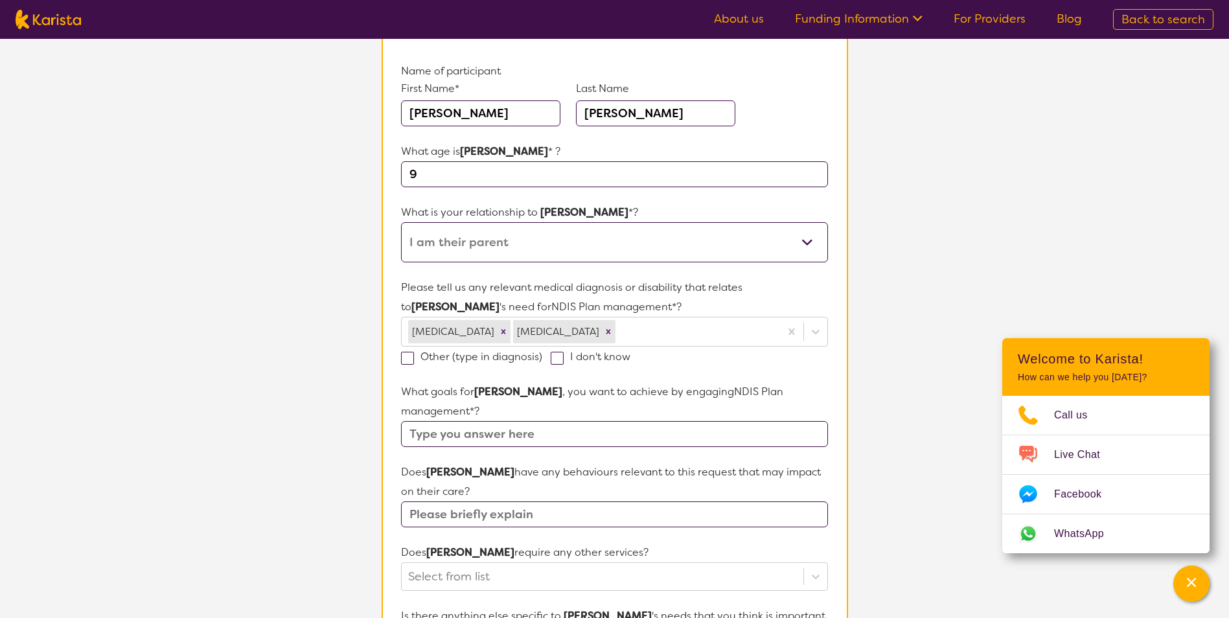
click at [650, 421] on input "text" at bounding box center [614, 434] width 426 height 26
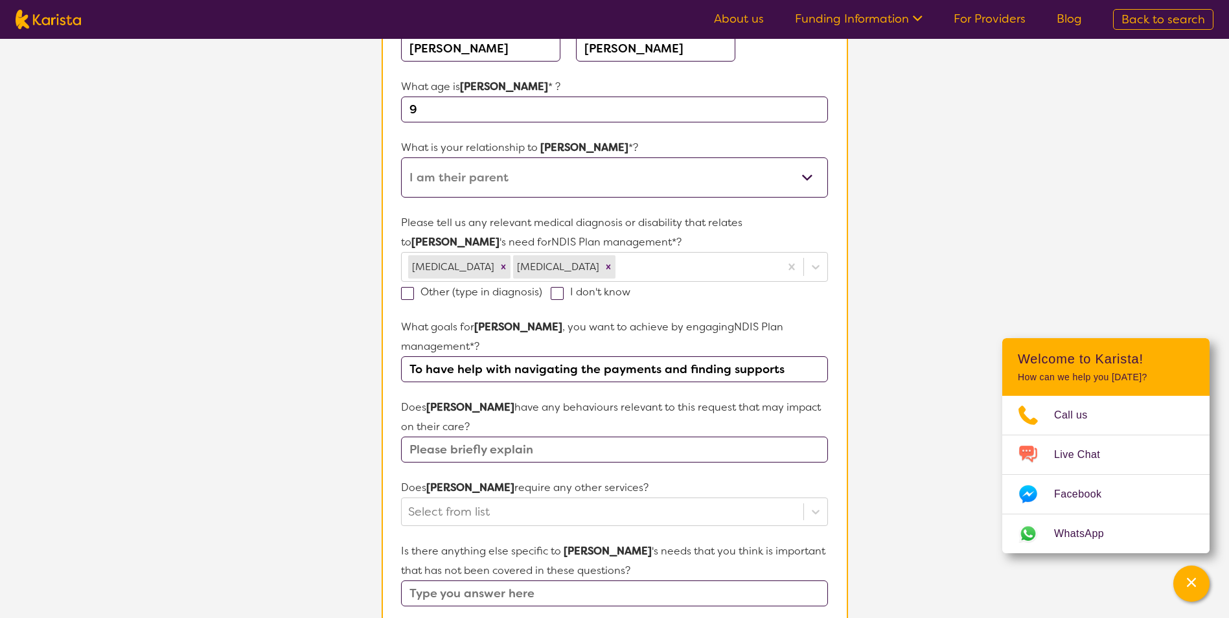
type input "To have help with navigating the payments and finding supports"
click at [613, 437] on input "text" at bounding box center [614, 450] width 426 height 26
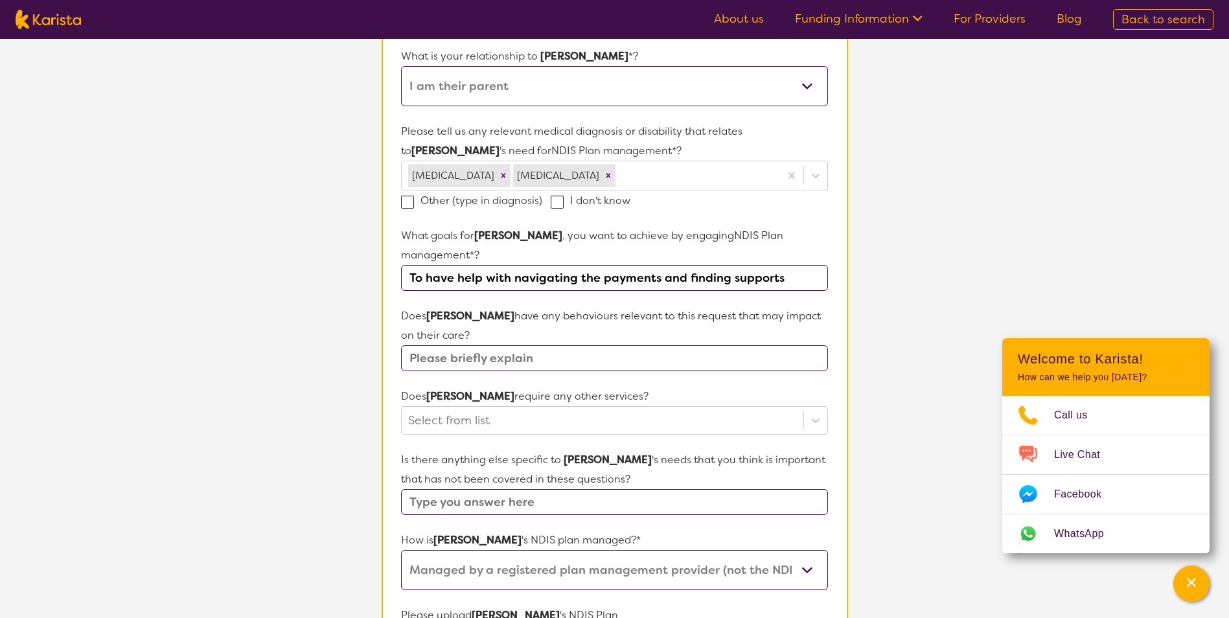
scroll to position [324, 0]
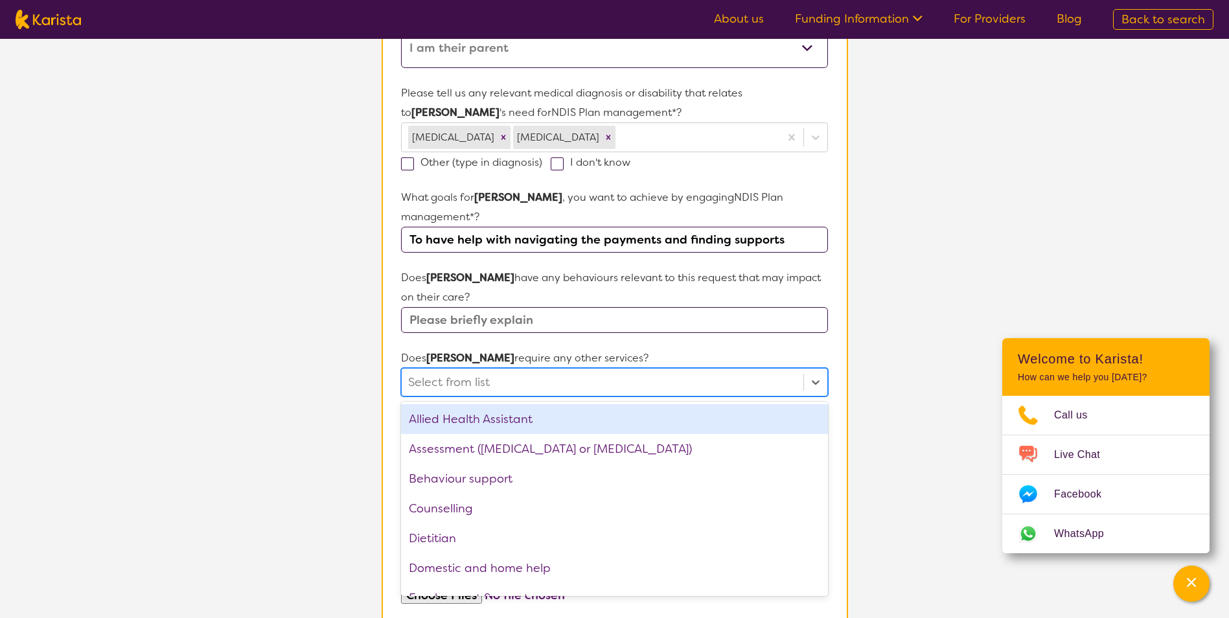
click at [539, 371] on div at bounding box center [602, 382] width 388 height 22
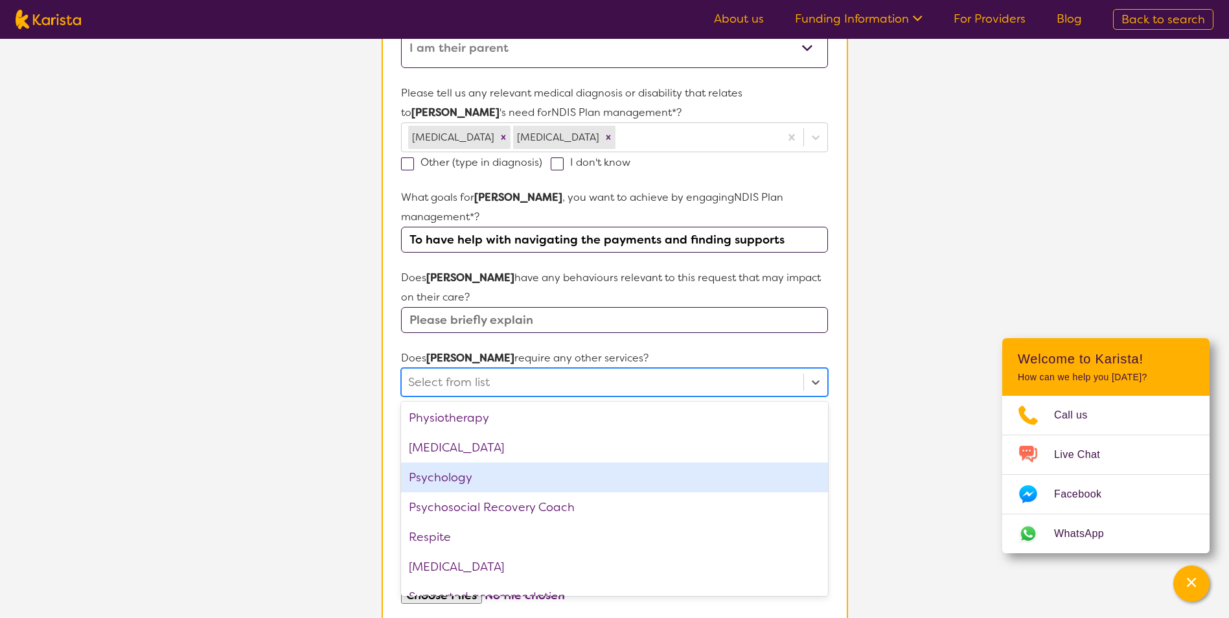
scroll to position [437, 0]
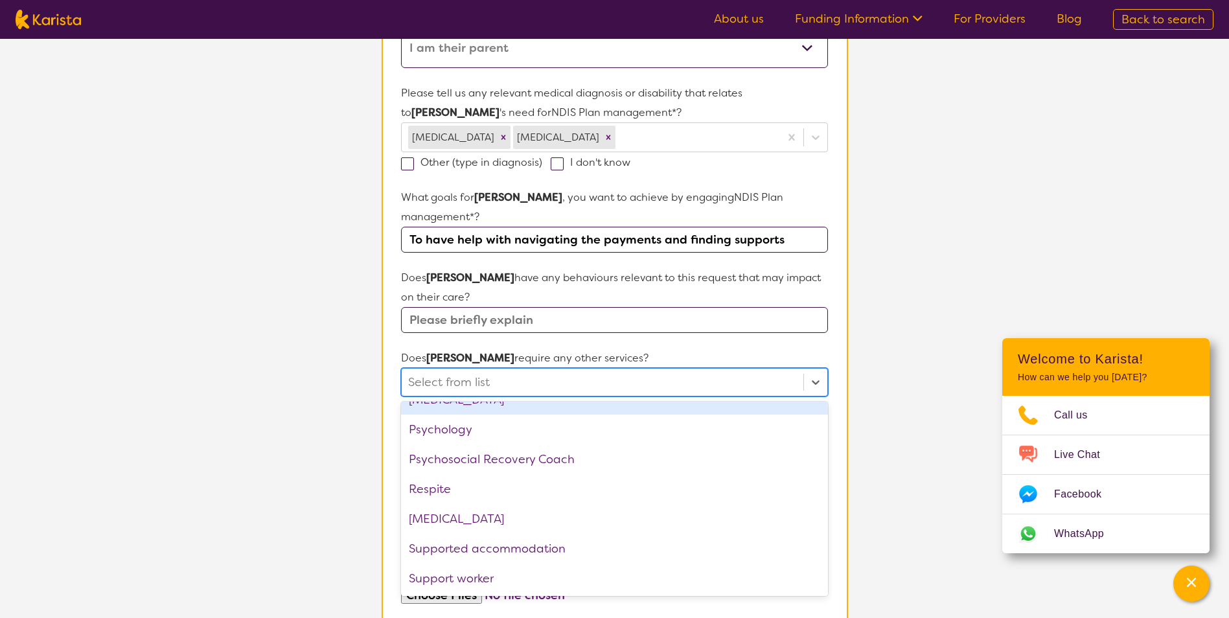
click at [626, 349] on p "Does [PERSON_NAME] require any other services?" at bounding box center [614, 358] width 426 height 19
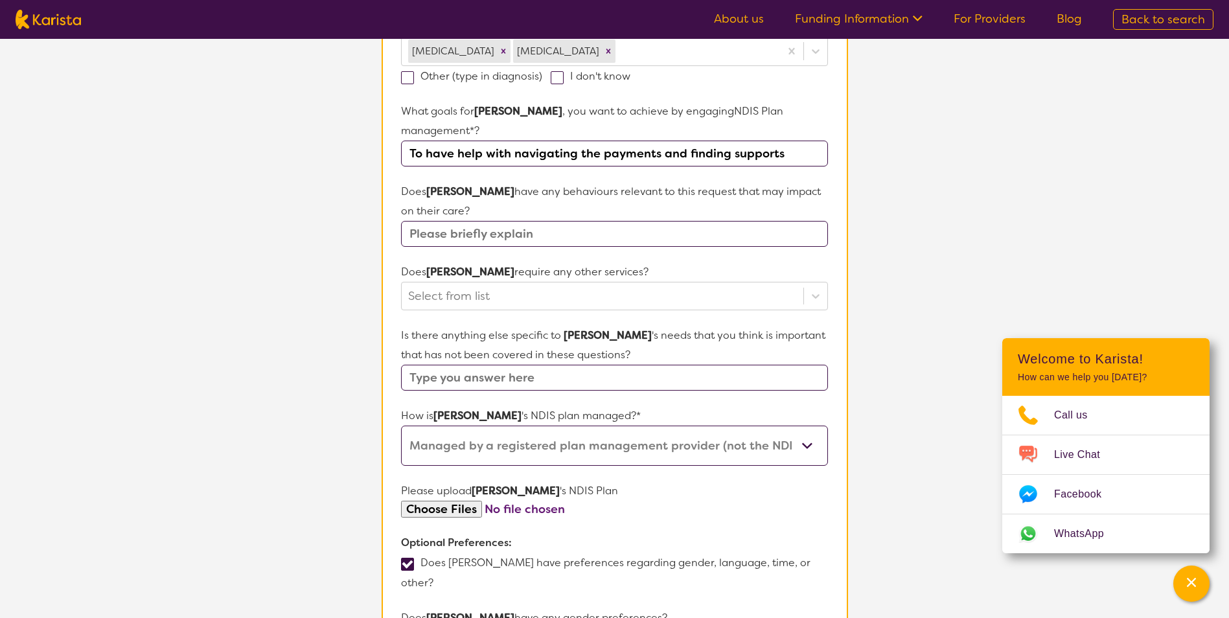
scroll to position [453, 0]
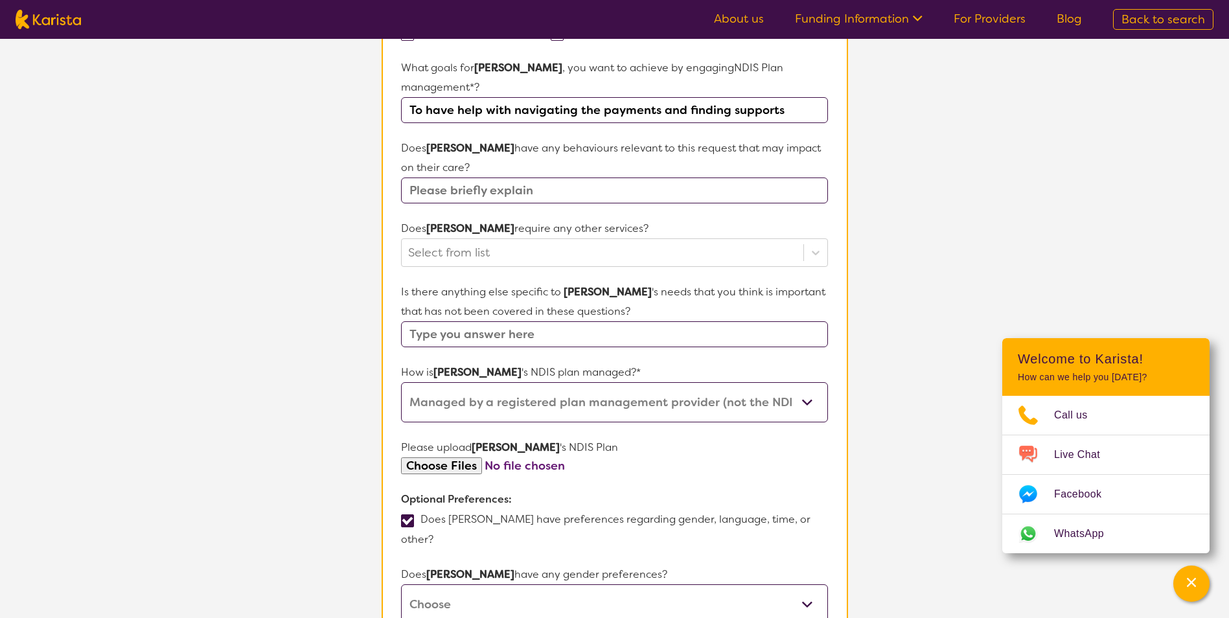
click at [652, 386] on select "Self-managed NDIS plan Managed by a registered plan management provider (not th…" at bounding box center [614, 402] width 426 height 40
select select "I'm not sure"
click at [401, 382] on select "Self-managed NDIS plan Managed by a registered plan management provider (not th…" at bounding box center [614, 402] width 426 height 40
click at [639, 463] on form "Name of participant First Name* [PERSON_NAME] Last Name [PERSON_NAME] What age …" at bounding box center [614, 411] width 426 height 1347
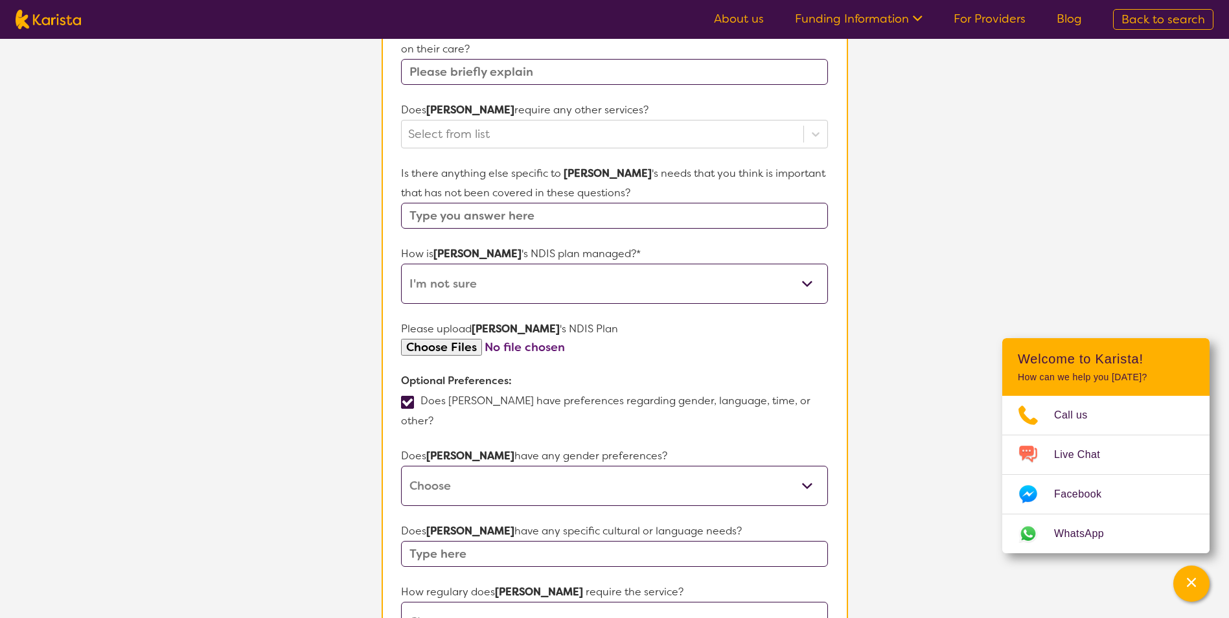
scroll to position [583, 0]
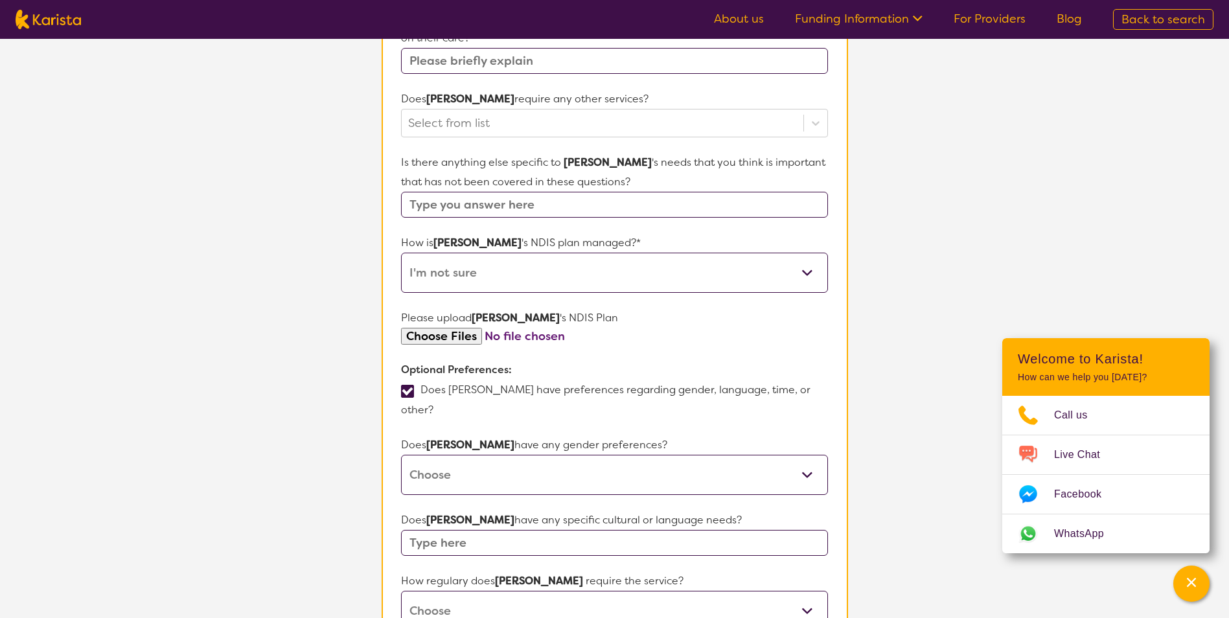
click at [639, 455] on select "[DEMOGRAPHIC_DATA] [DEMOGRAPHIC_DATA] Other No Preference" at bounding box center [614, 475] width 426 height 40
select select "[DEMOGRAPHIC_DATA]"
click at [401, 455] on select "[DEMOGRAPHIC_DATA] [DEMOGRAPHIC_DATA] Other No Preference" at bounding box center [614, 475] width 426 height 40
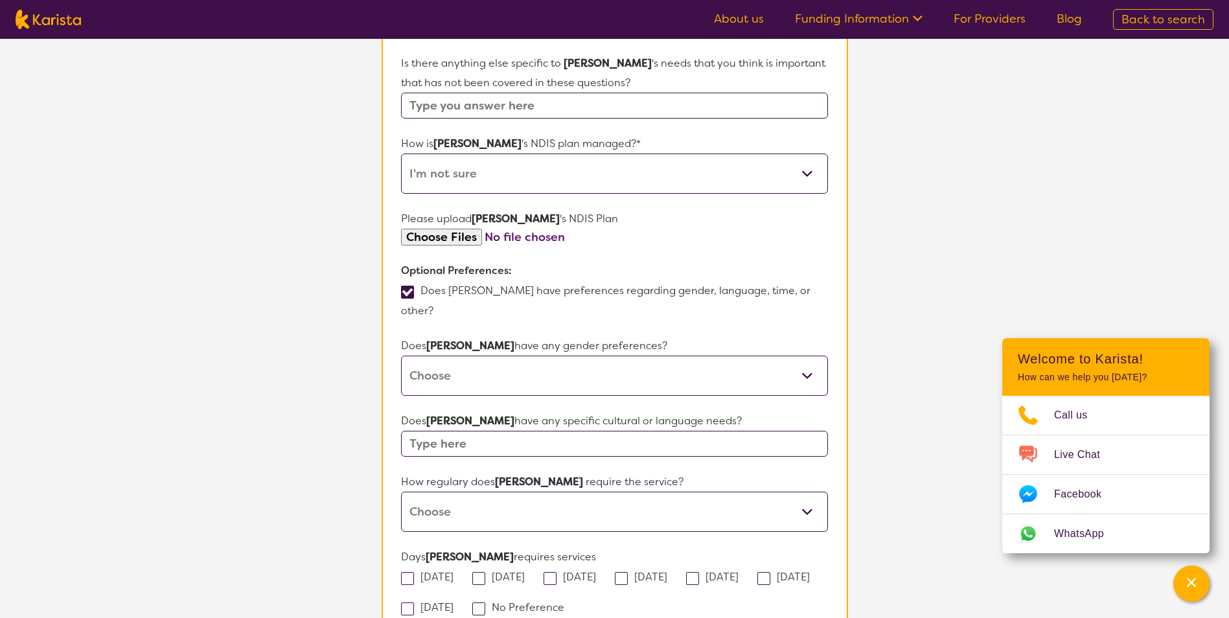
scroll to position [713, 0]
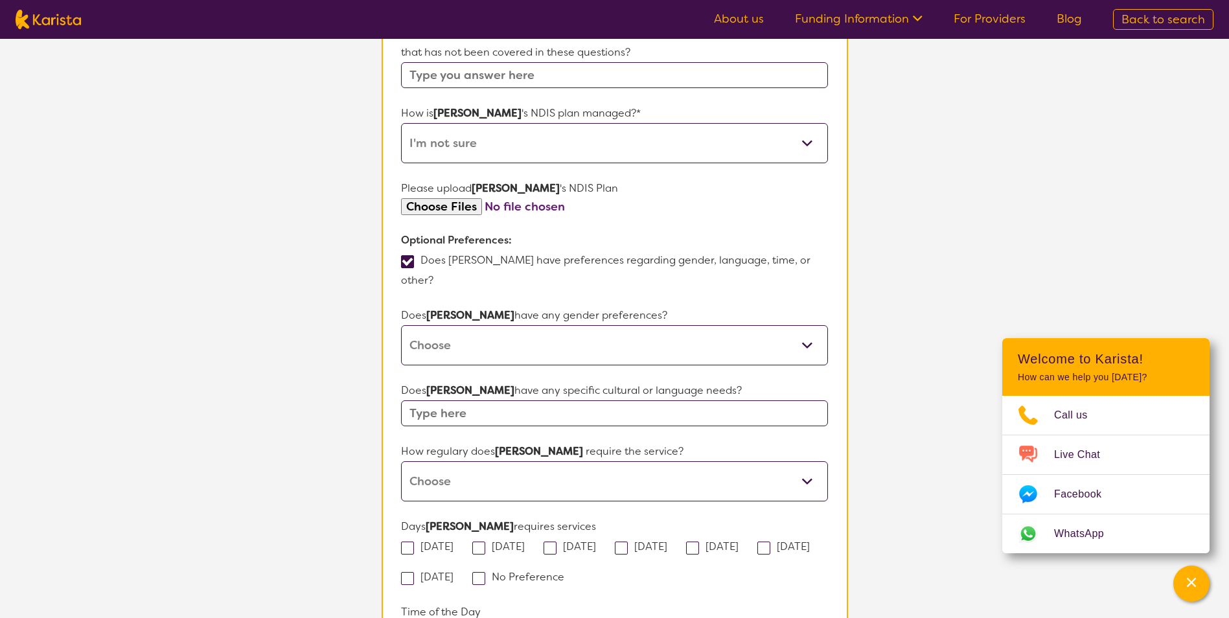
click at [614, 400] on input "text" at bounding box center [614, 413] width 426 height 26
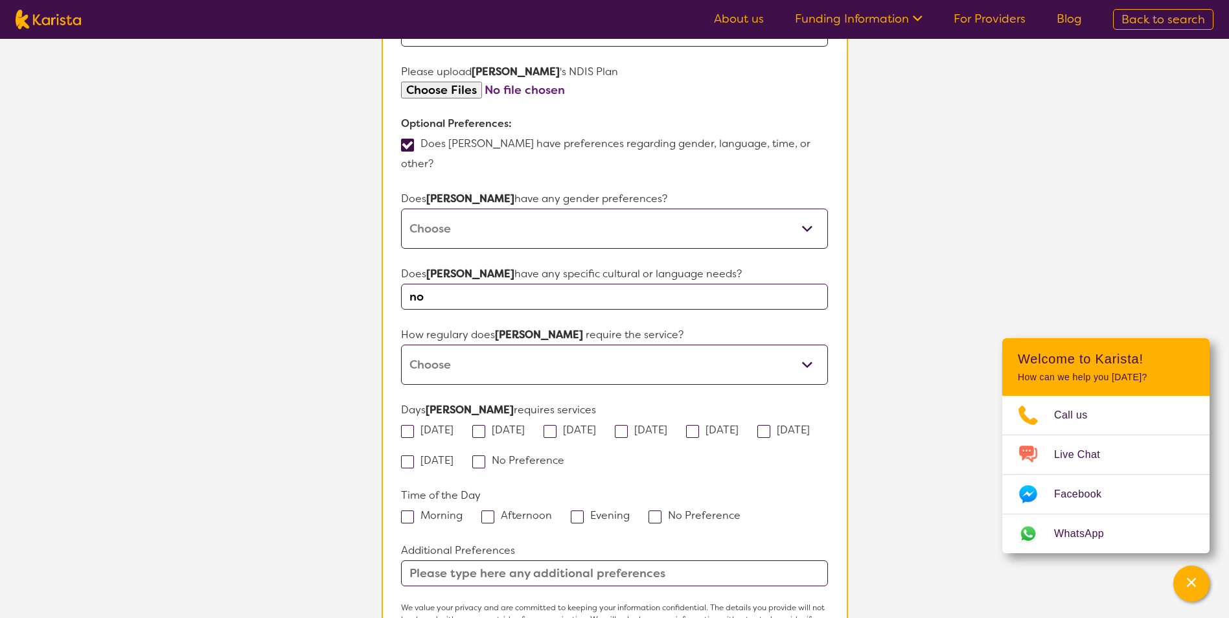
scroll to position [842, 0]
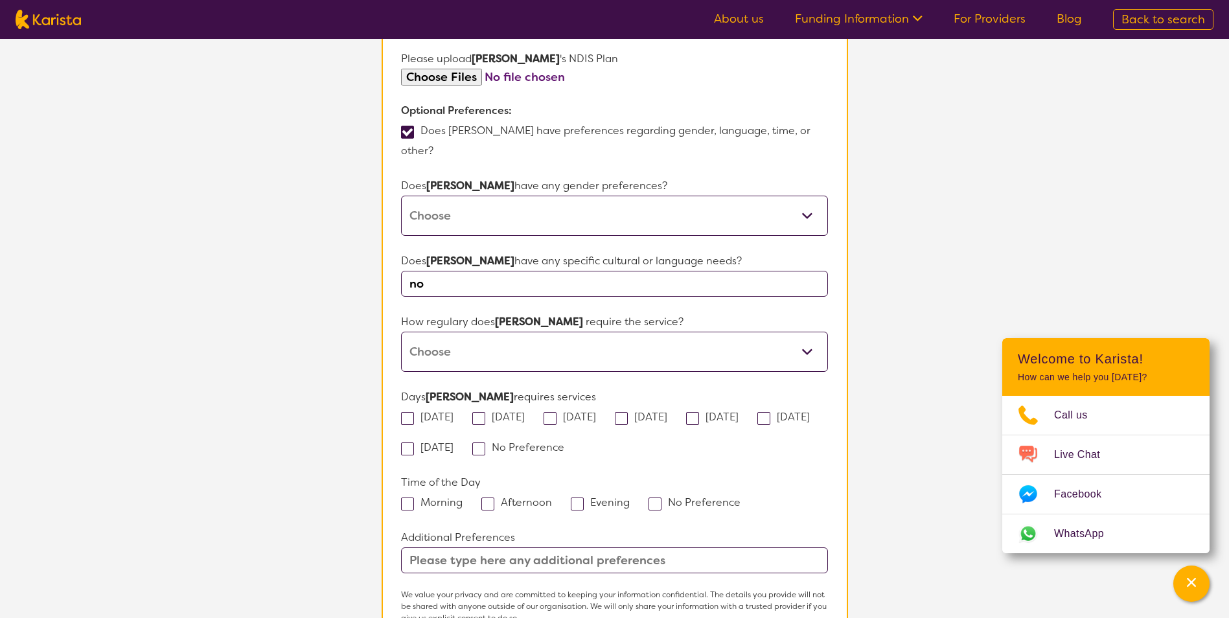
type input "no"
click at [496, 332] on select "Daily Twice a week Weekly Every fortnight Monthly Other" at bounding box center [614, 352] width 426 height 40
select select "Weekly"
click at [401, 332] on select "Daily Twice a week Weekly Every fortnight Monthly Other" at bounding box center [614, 352] width 426 height 40
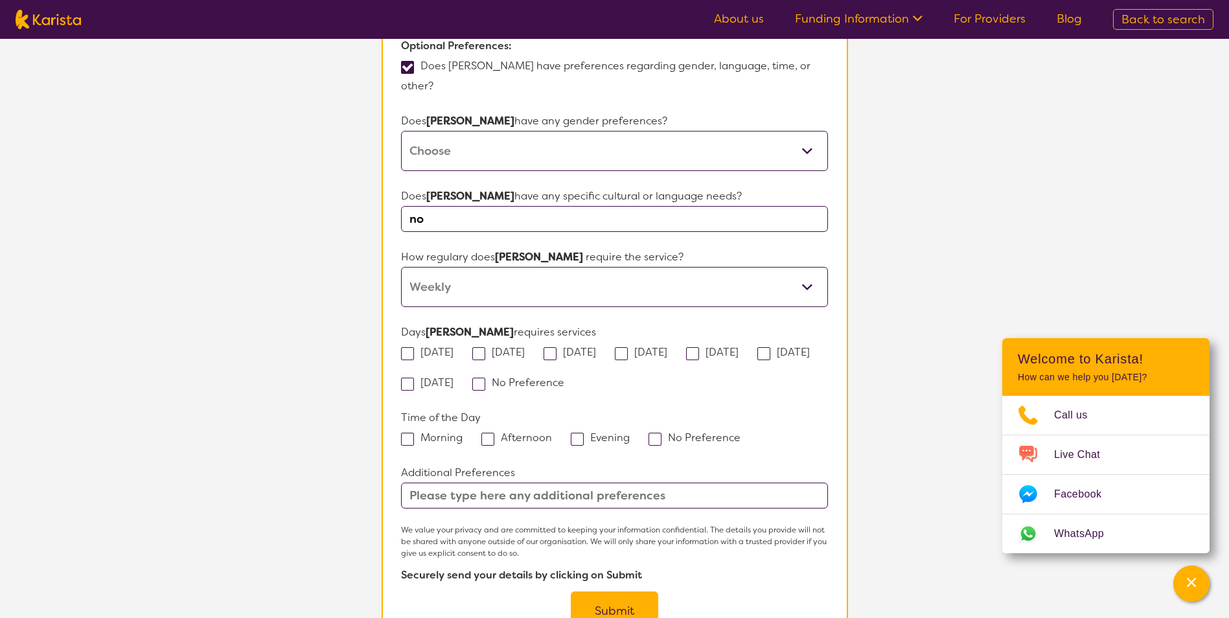
click at [485, 378] on span at bounding box center [478, 384] width 13 height 13
click at [571, 378] on input "No Preference" at bounding box center [568, 382] width 8 height 8
checkbox input "true"
click at [651, 433] on span at bounding box center [654, 439] width 13 height 13
click at [740, 433] on input "No Preference" at bounding box center [744, 437] width 8 height 8
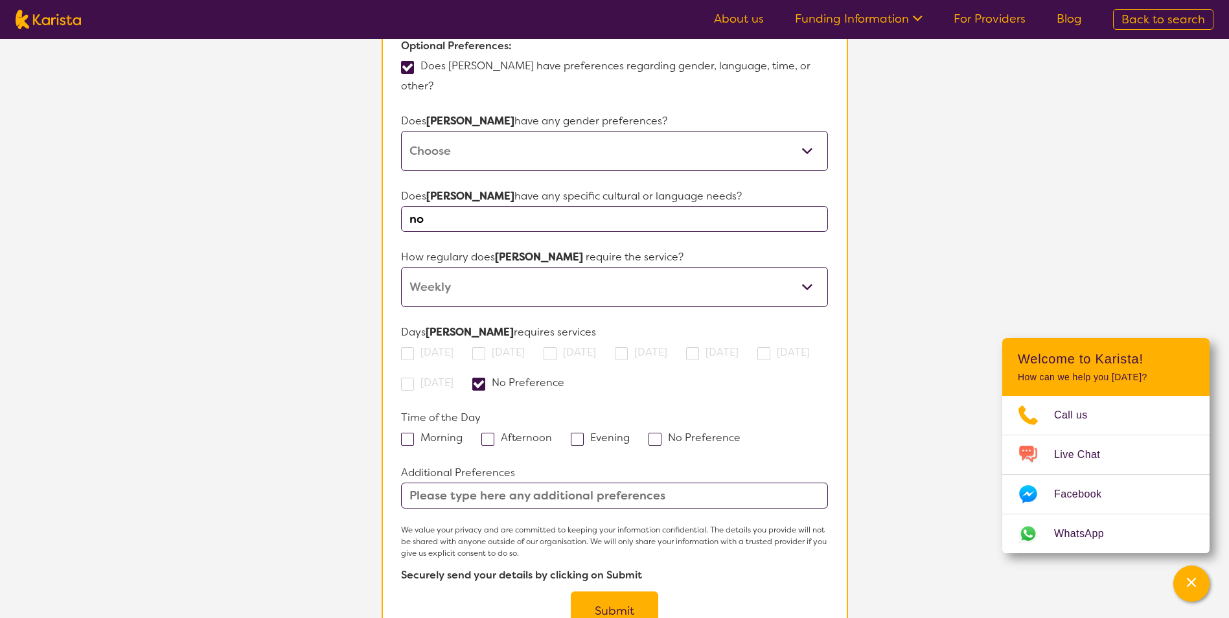
checkbox input "true"
click at [578, 483] on input "text" at bounding box center [614, 496] width 426 height 26
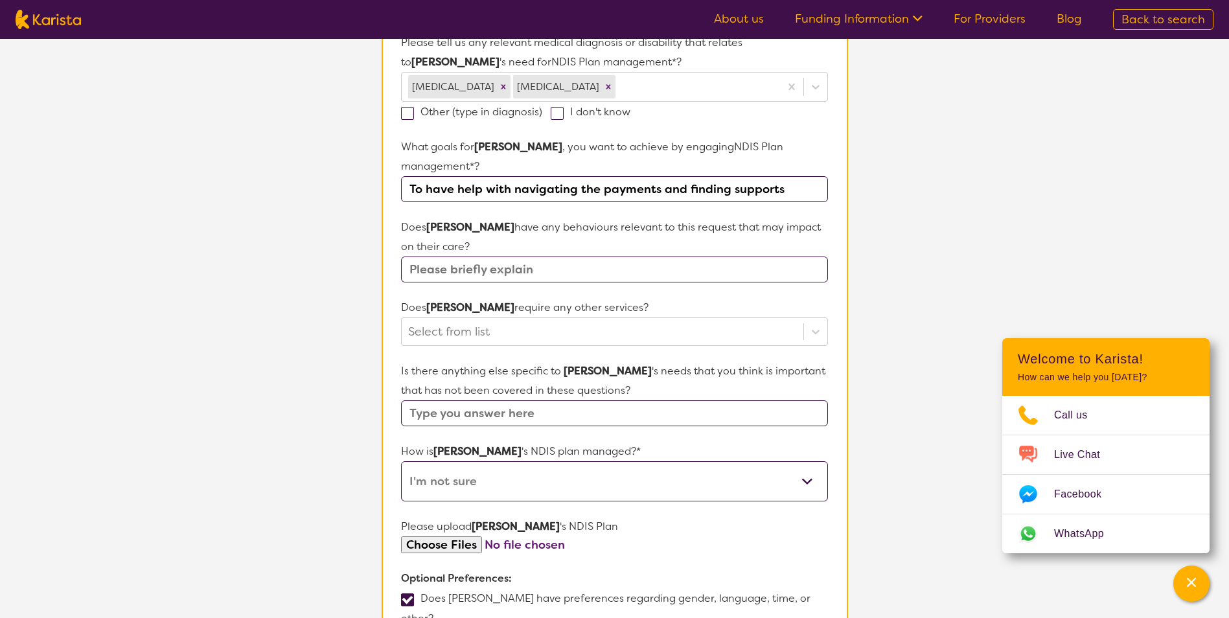
scroll to position [324, 0]
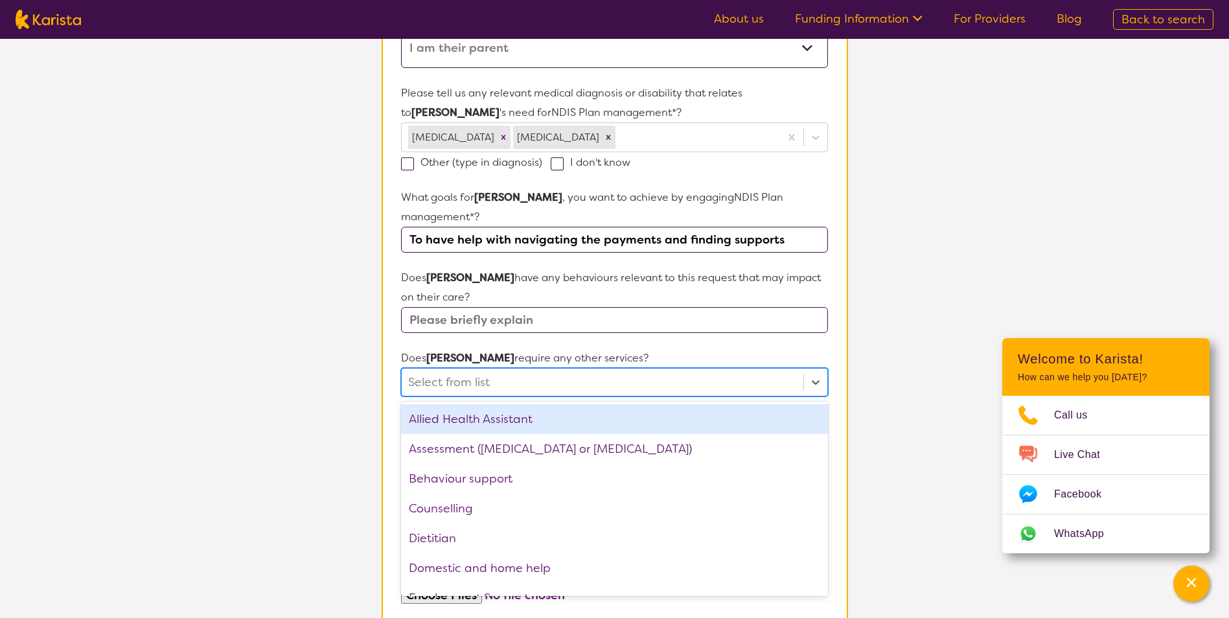
click at [581, 371] on div at bounding box center [602, 382] width 388 height 22
click at [414, 325] on form "Name of participant First Name* [PERSON_NAME] Last Name [PERSON_NAME] What age …" at bounding box center [614, 540] width 426 height 1347
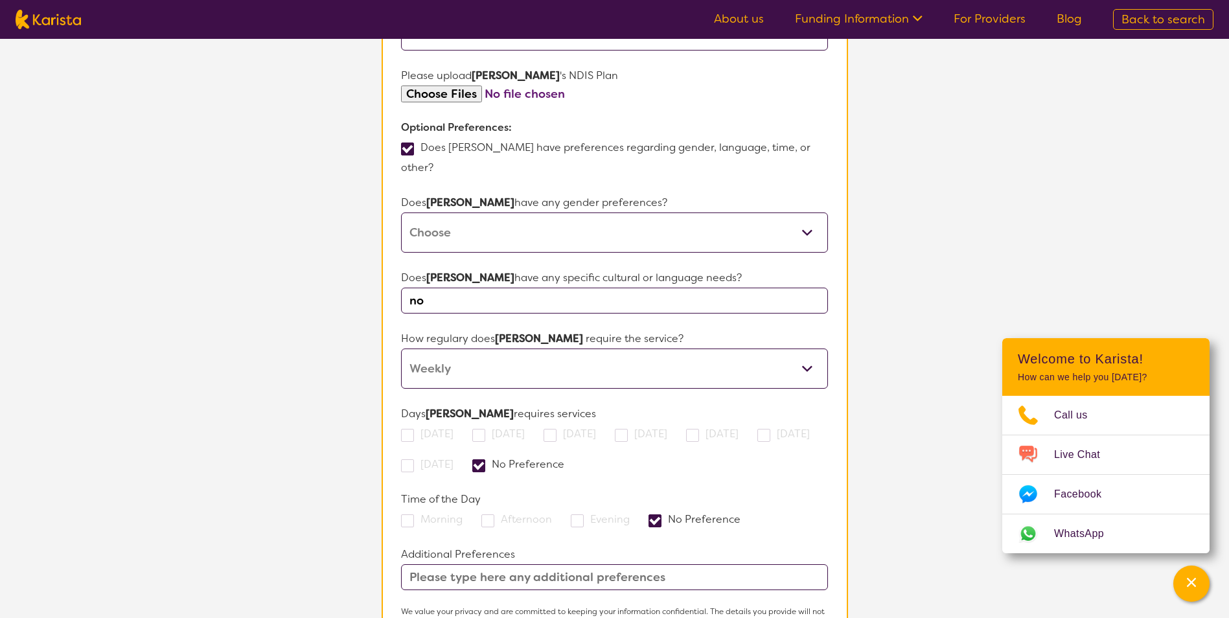
scroll to position [713, 0]
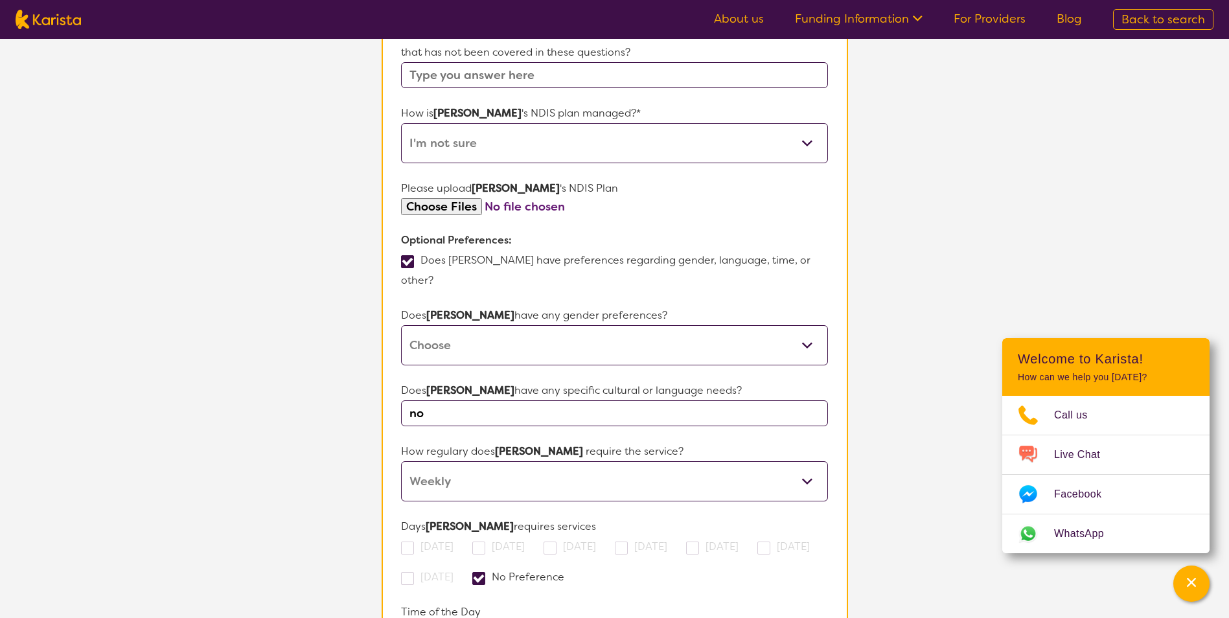
click at [455, 198] on input "file" at bounding box center [614, 206] width 426 height 17
type input "C:\fakepath\579024673 - [PERSON_NAME] [PERSON_NAME] - Plan Approval.pdf"
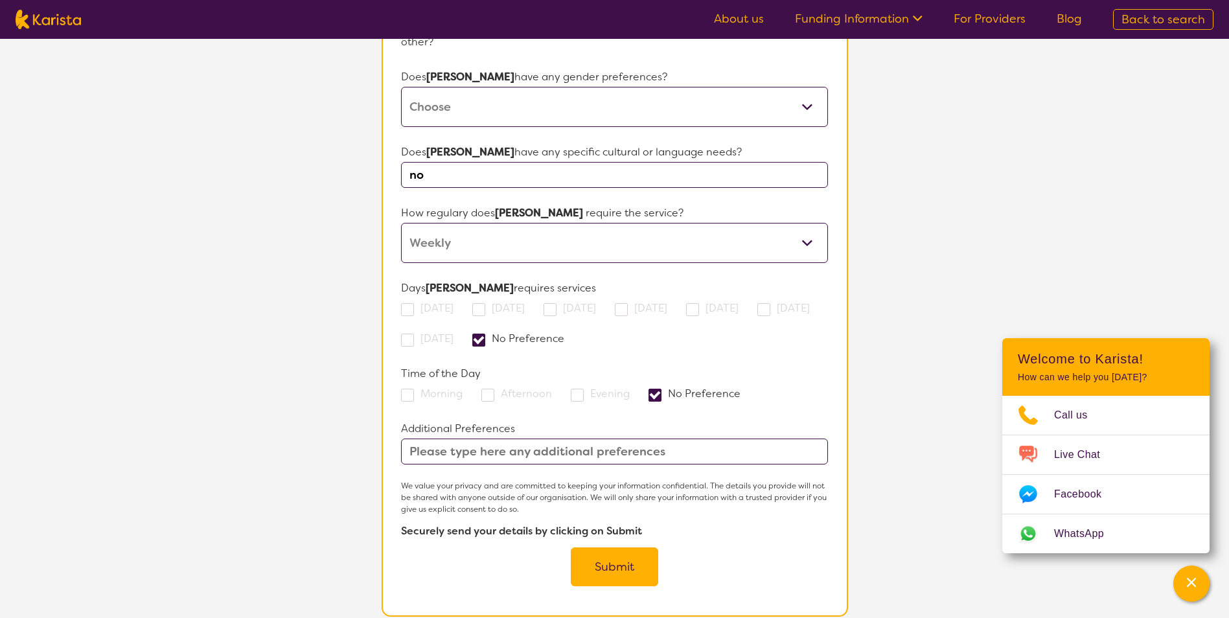
scroll to position [1231, 0]
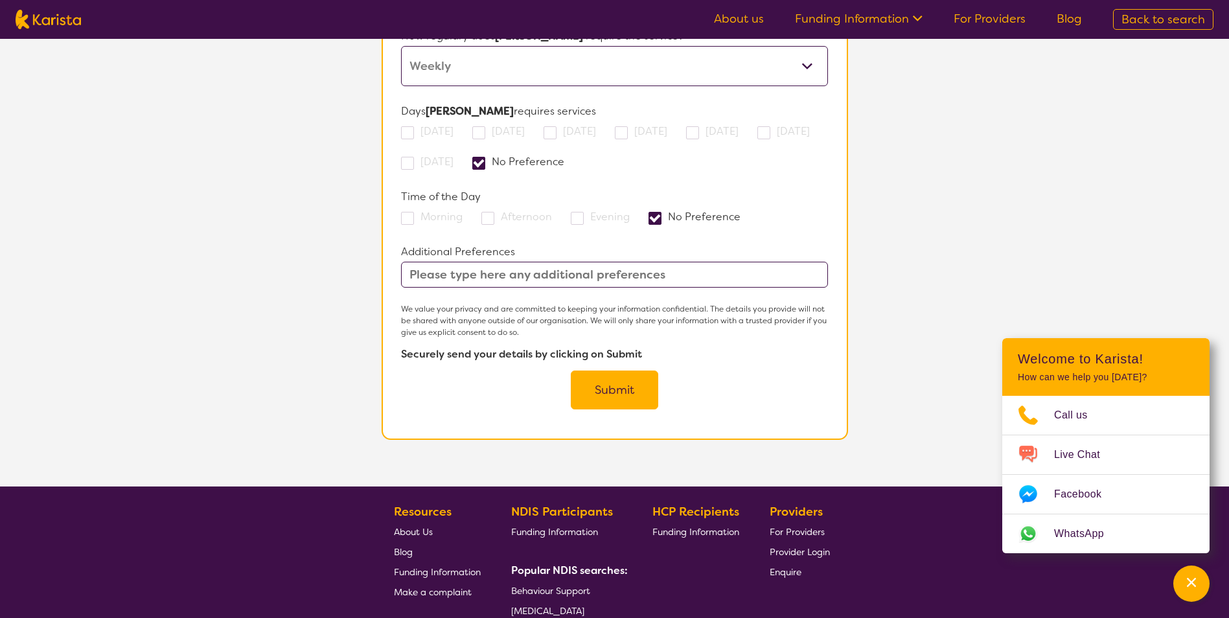
click at [618, 371] on button "Submit" at bounding box center [614, 390] width 87 height 39
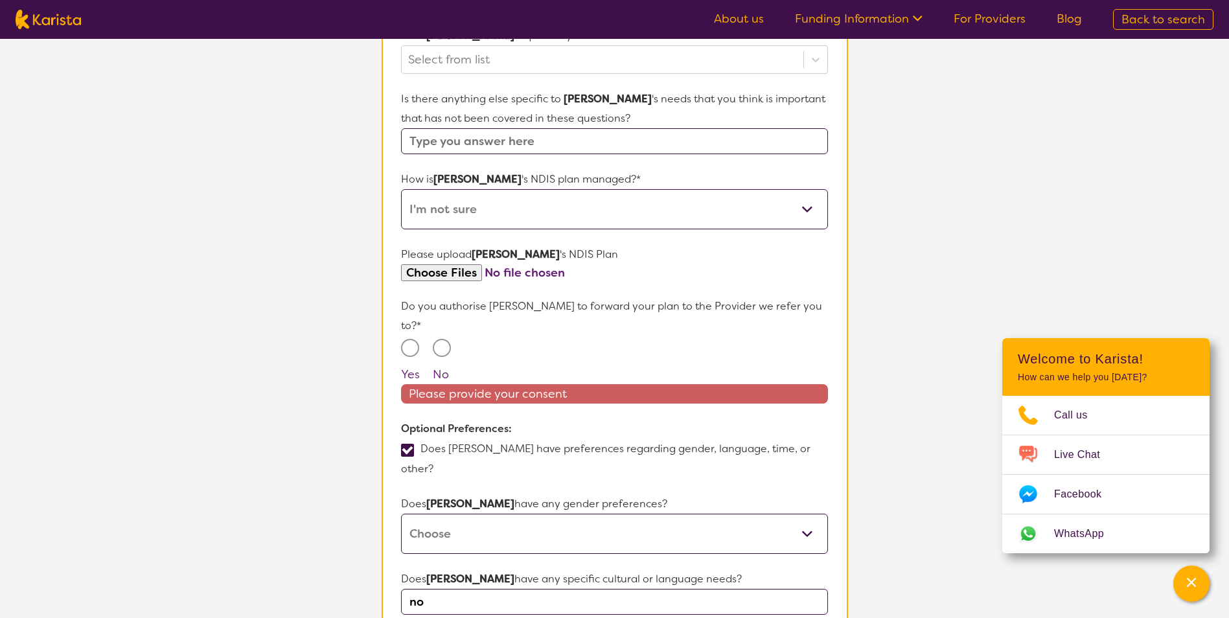
click at [405, 339] on input "Yes" at bounding box center [410, 348] width 18 height 18
radio input "true"
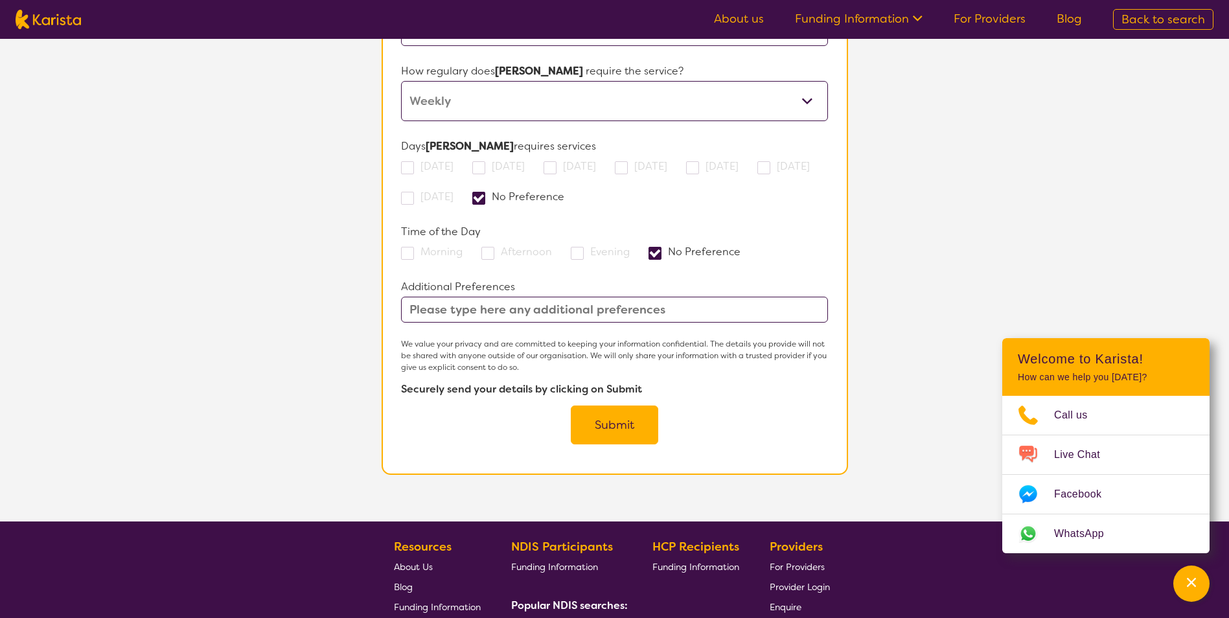
scroll to position [1230, 0]
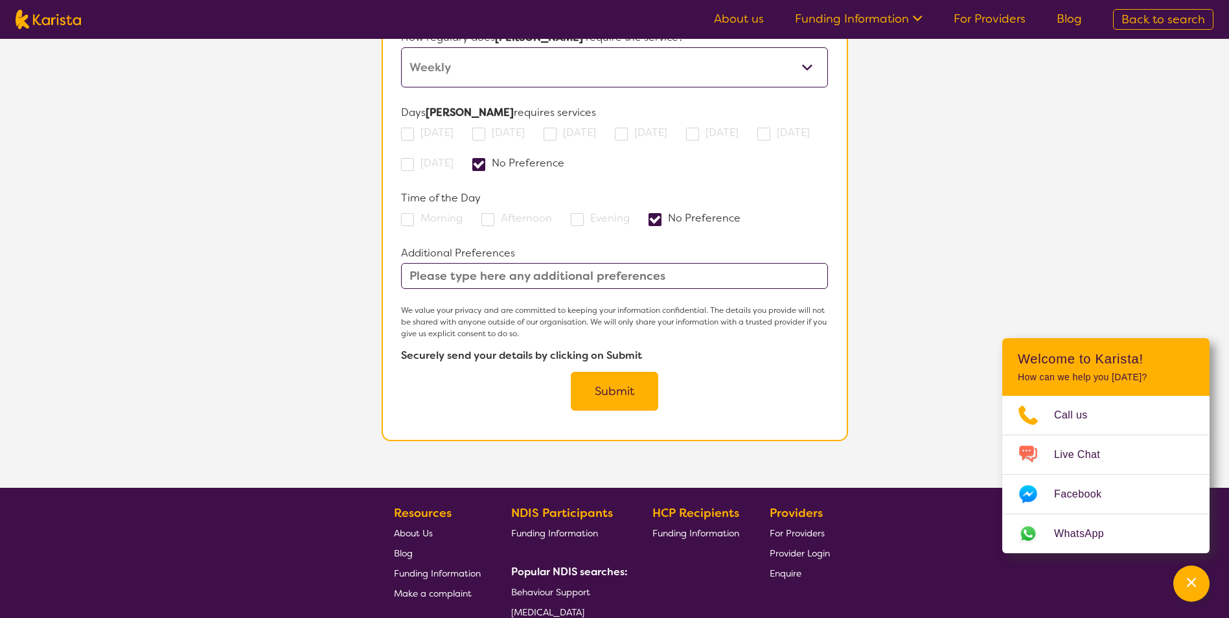
click at [625, 372] on button "Submit" at bounding box center [614, 391] width 87 height 39
